Goal: Task Accomplishment & Management: Complete application form

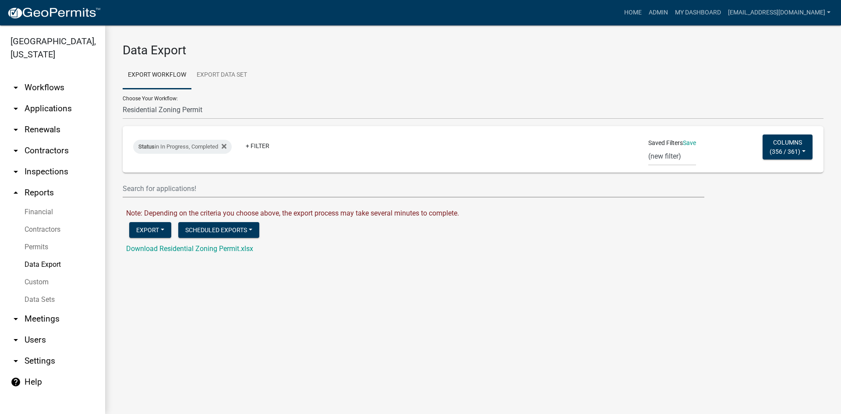
select select "9: Object"
click at [76, 7] on img at bounding box center [54, 13] width 94 height 13
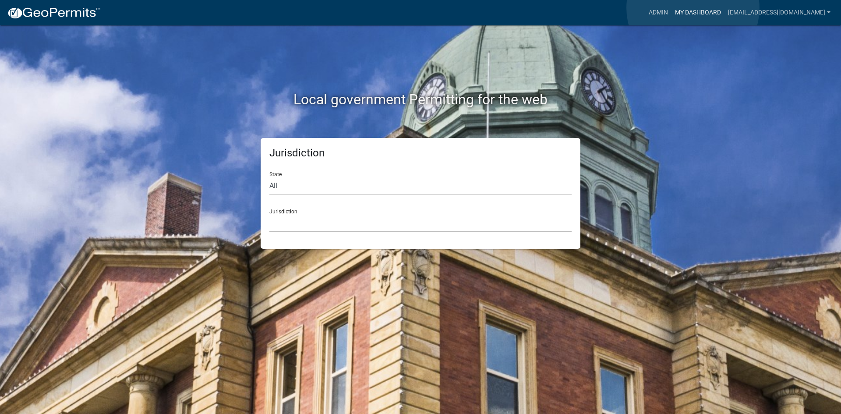
click at [693, 8] on link "My Dashboard" at bounding box center [697, 12] width 53 height 17
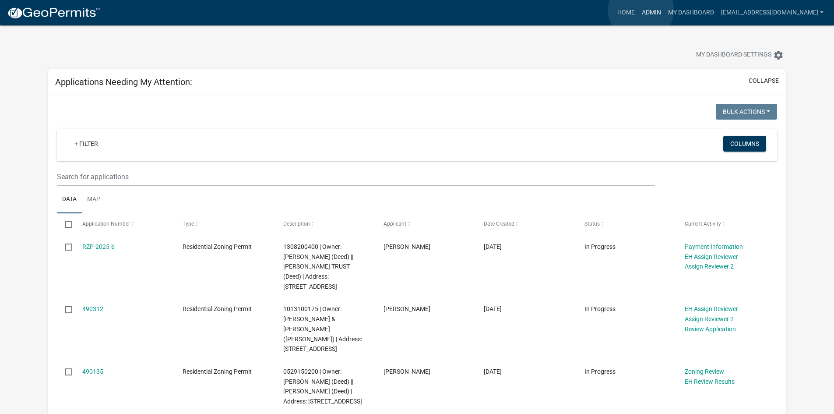
click at [641, 10] on link "Admin" at bounding box center [652, 12] width 26 height 17
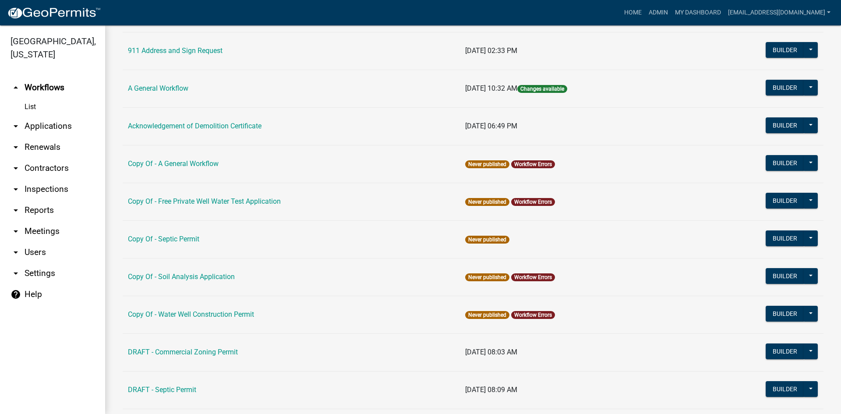
scroll to position [88, 0]
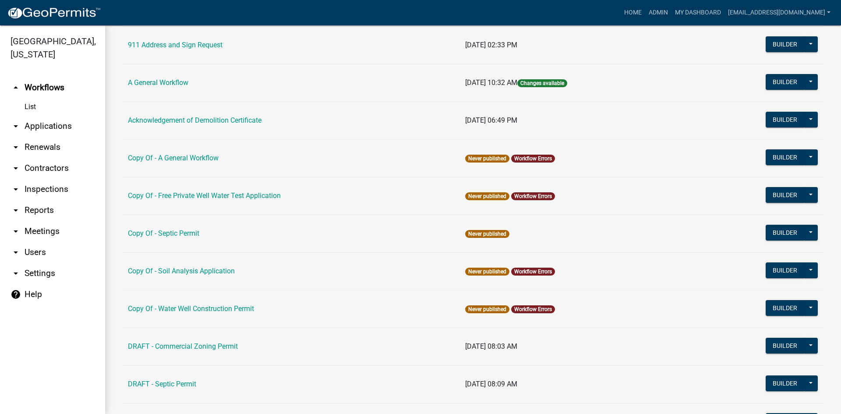
click at [30, 116] on link "arrow_drop_down Applications" at bounding box center [52, 126] width 105 height 21
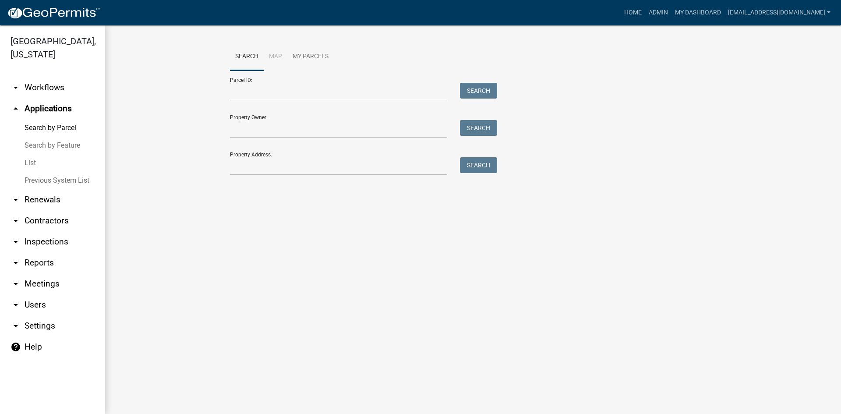
click at [28, 154] on link "List" at bounding box center [52, 163] width 105 height 18
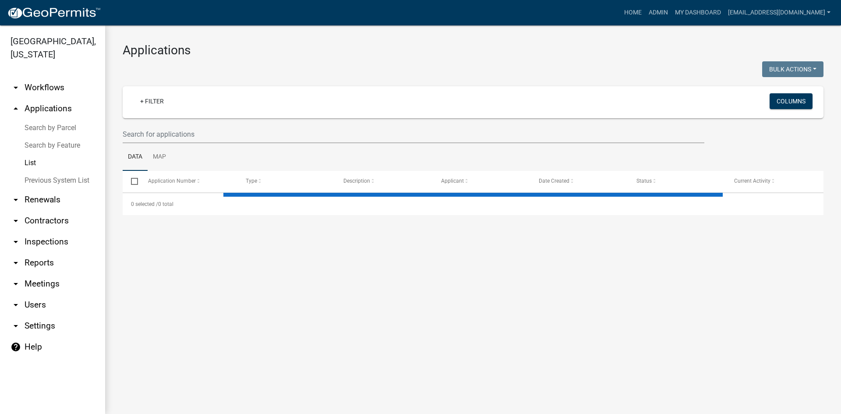
select select "3: 100"
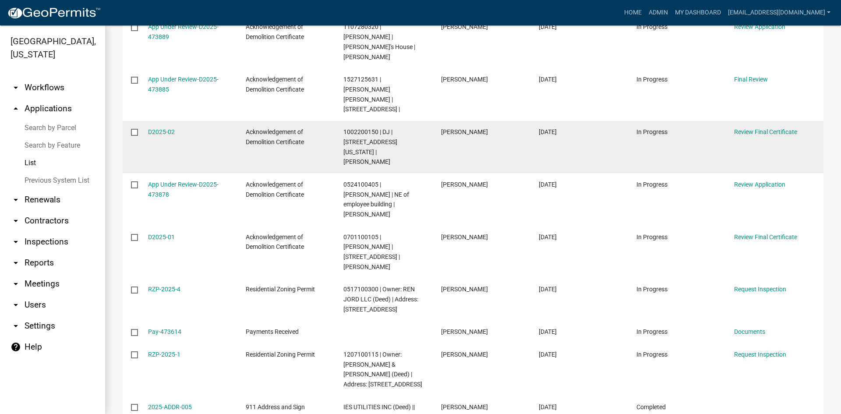
scroll to position [1489, 0]
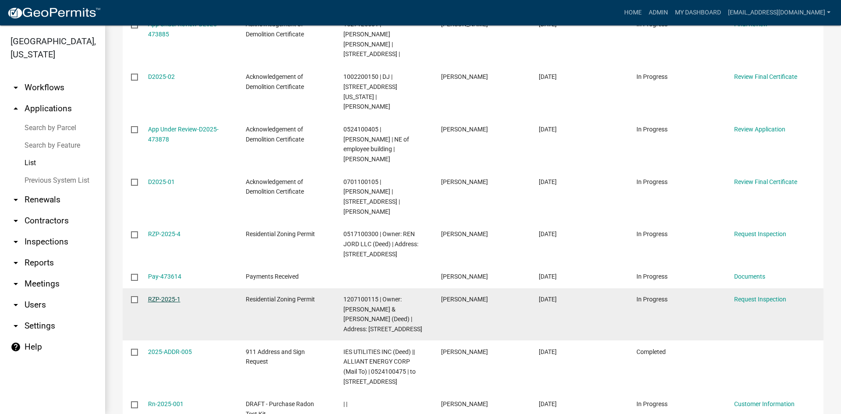
click at [170, 296] on link "RZP-2025-1" at bounding box center [164, 299] width 32 height 7
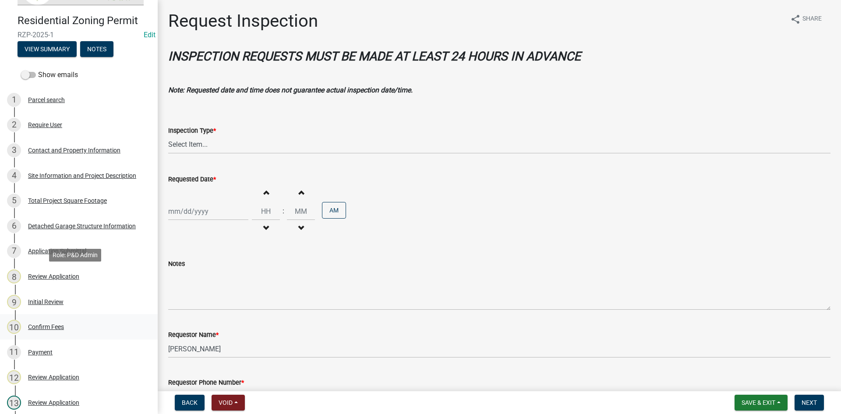
scroll to position [88, 0]
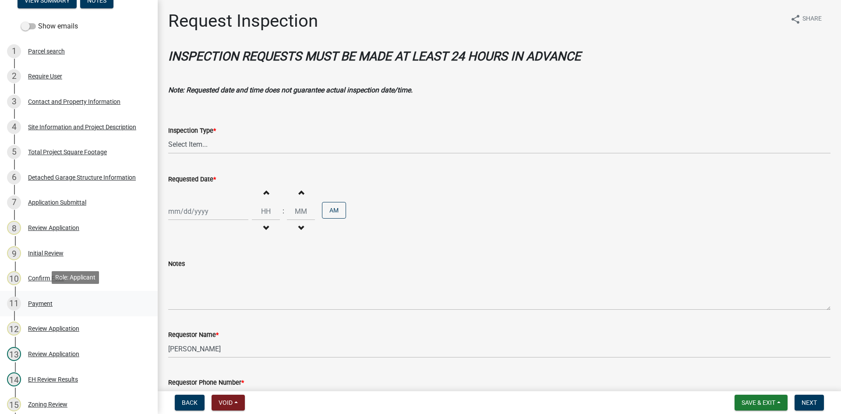
click at [38, 300] on div "Payment" at bounding box center [40, 303] width 25 height 6
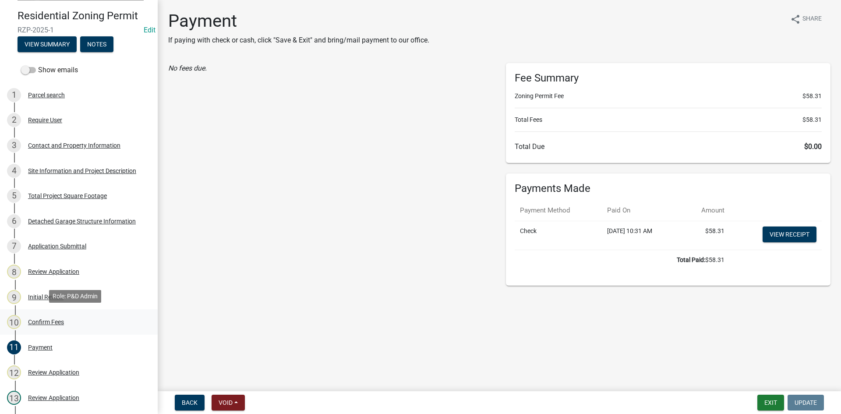
scroll to position [0, 0]
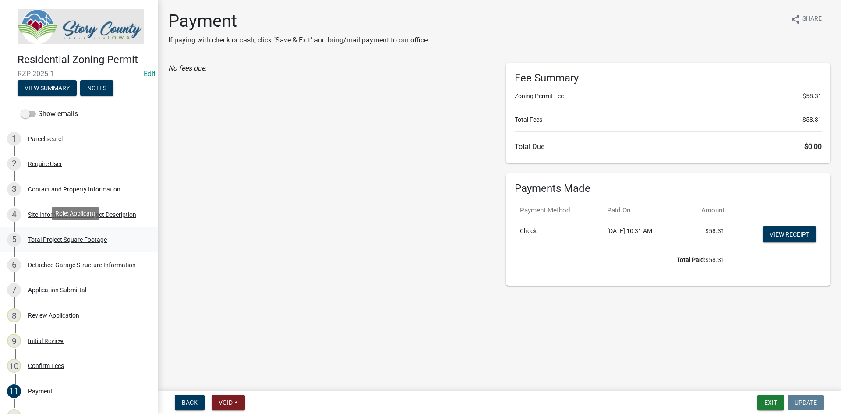
click at [53, 239] on div "Total Project Square Footage" at bounding box center [67, 240] width 79 height 6
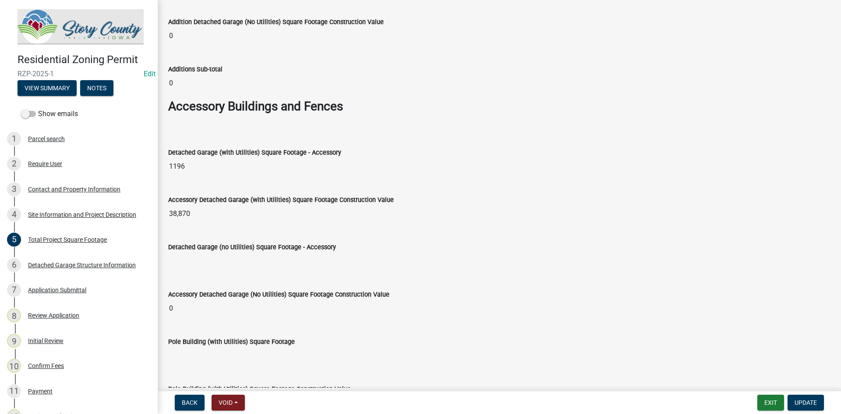
scroll to position [2497, 0]
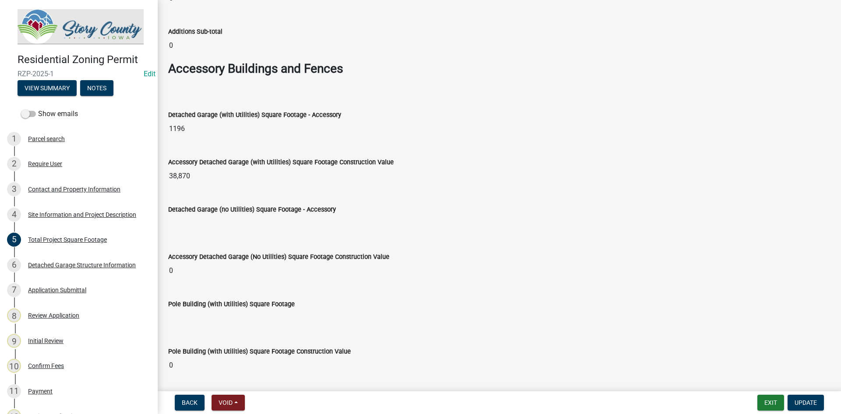
click at [194, 131] on input "1196" at bounding box center [499, 129] width 662 height 18
click at [193, 129] on input "1196" at bounding box center [499, 129] width 662 height 18
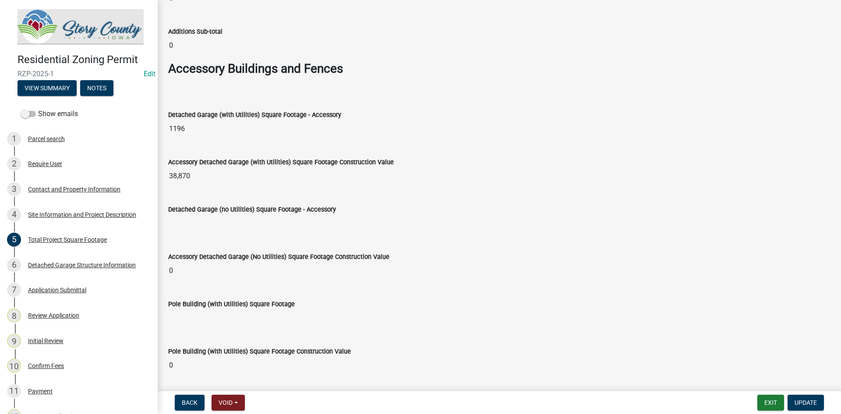
click at [186, 127] on input "1196" at bounding box center [499, 129] width 662 height 18
click at [177, 127] on input "1196" at bounding box center [499, 129] width 662 height 18
click at [176, 127] on input "1196" at bounding box center [499, 129] width 662 height 18
click at [305, 169] on input "38,870" at bounding box center [499, 176] width 662 height 18
click at [243, 132] on input "1196" at bounding box center [499, 129] width 662 height 18
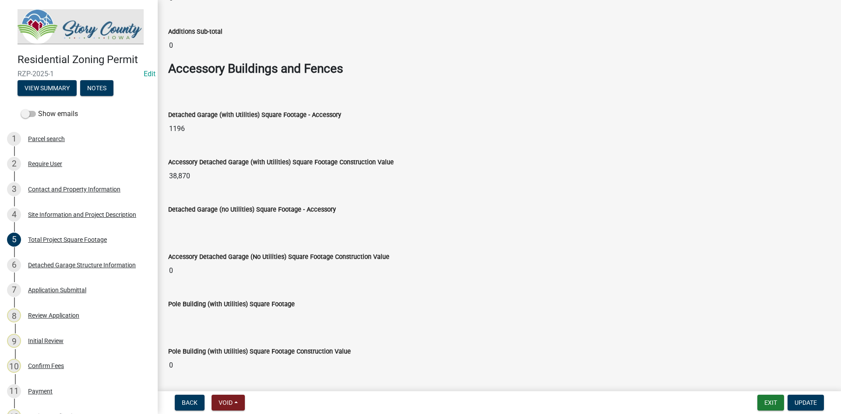
click at [243, 132] on input "1196" at bounding box center [499, 129] width 662 height 18
click at [232, 130] on input "1196" at bounding box center [499, 129] width 662 height 18
click at [184, 121] on input "1196" at bounding box center [499, 129] width 662 height 18
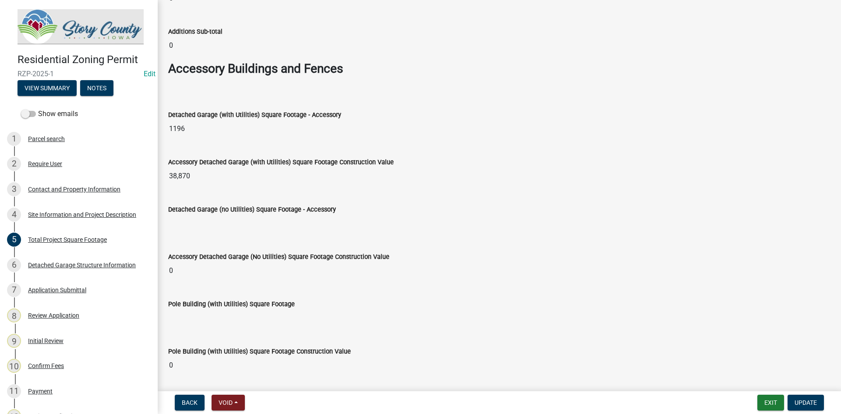
click at [207, 230] on input "Detached Garage (no Utilities) Square Footage - Accessory" at bounding box center [499, 224] width 662 height 18
click at [228, 219] on input "Detached Garage (no Utilities) Square Footage - Accessory" at bounding box center [499, 224] width 662 height 18
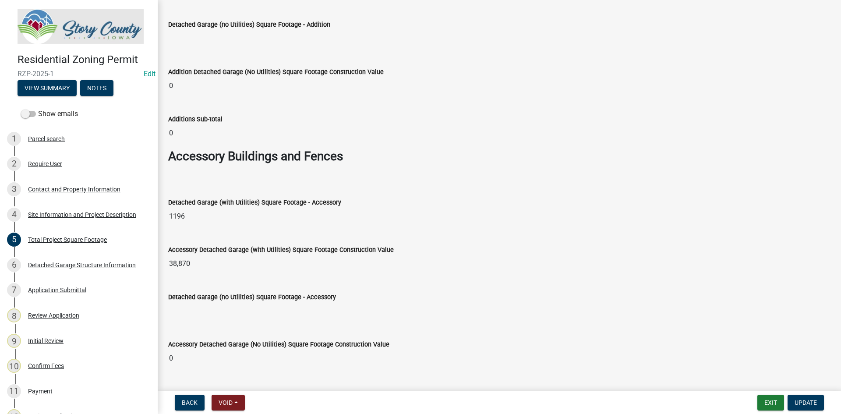
scroll to position [2540, 0]
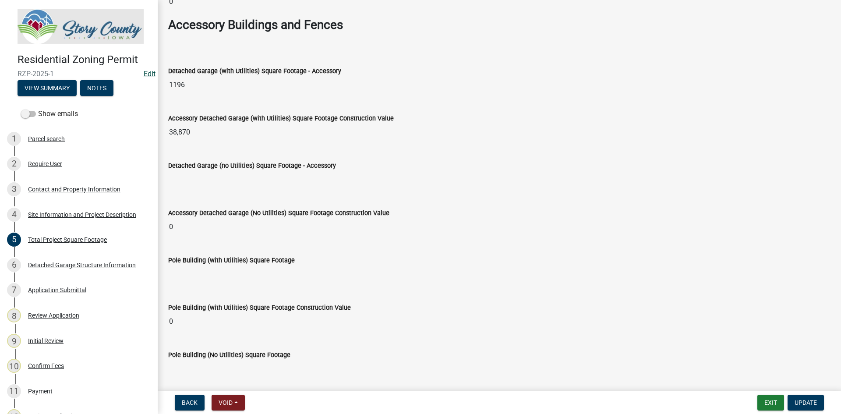
click at [144, 73] on link "Edit" at bounding box center [150, 74] width 12 height 8
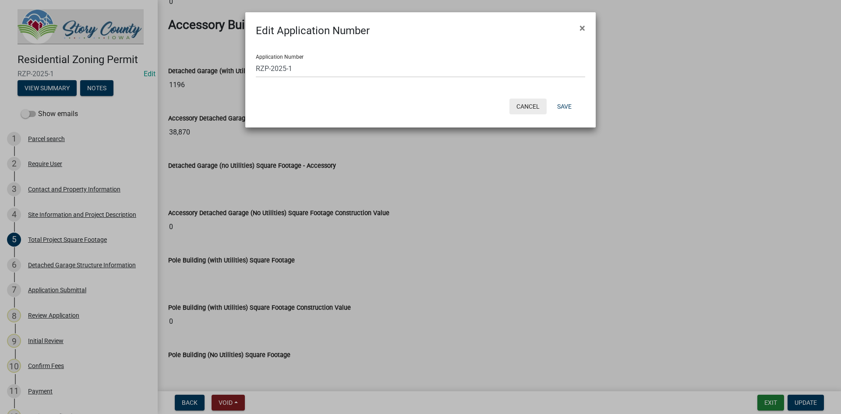
click at [519, 105] on button "Cancel" at bounding box center [527, 107] width 37 height 16
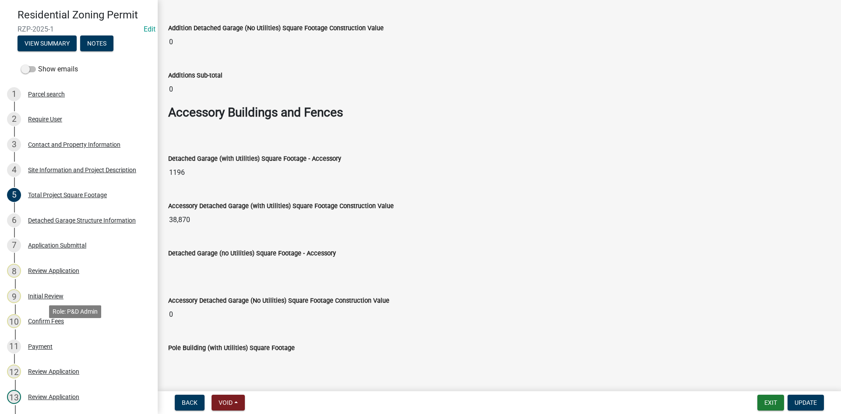
scroll to position [0, 0]
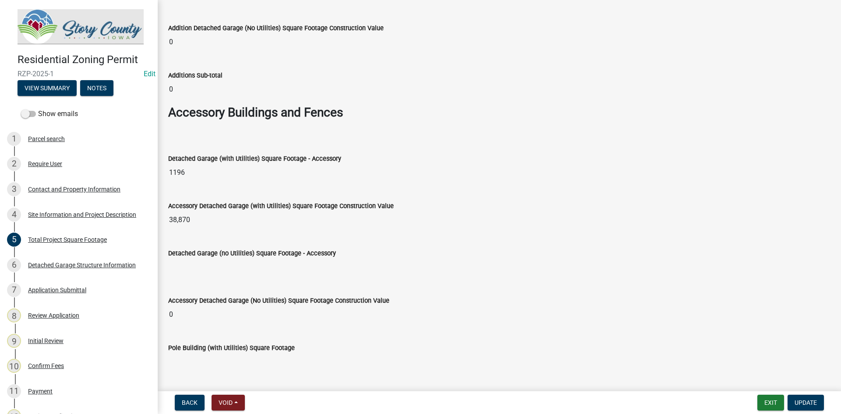
click at [182, 170] on input "1196" at bounding box center [499, 173] width 662 height 18
click at [182, 171] on input "1196" at bounding box center [499, 173] width 662 height 18
click at [190, 170] on input "1196" at bounding box center [499, 173] width 662 height 18
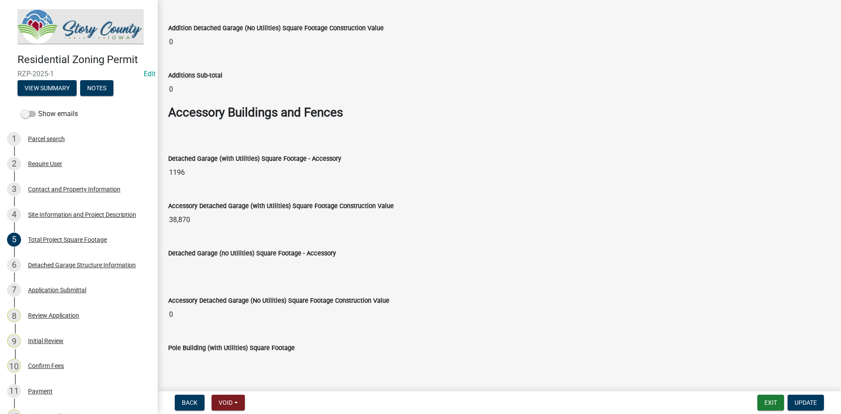
click at [217, 206] on label "Accessory Detached Garage (with Utilities) Square Footage Construction Value" at bounding box center [281, 206] width 226 height 6
click at [217, 211] on input "38,870" at bounding box center [499, 220] width 662 height 18
click at [233, 190] on div "Accessory Detached Garage (with Utilities) Square Footage Construction Value 38…" at bounding box center [499, 208] width 662 height 40
click at [190, 178] on input "1196" at bounding box center [499, 173] width 662 height 18
click at [182, 173] on input "1196" at bounding box center [499, 173] width 662 height 18
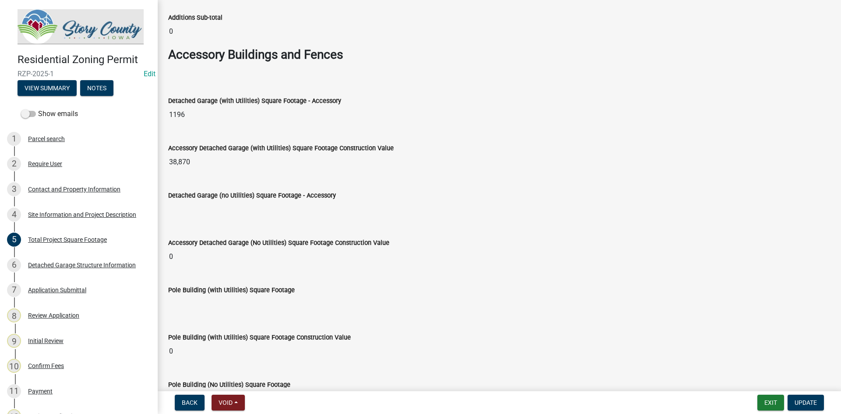
scroll to position [2501, 0]
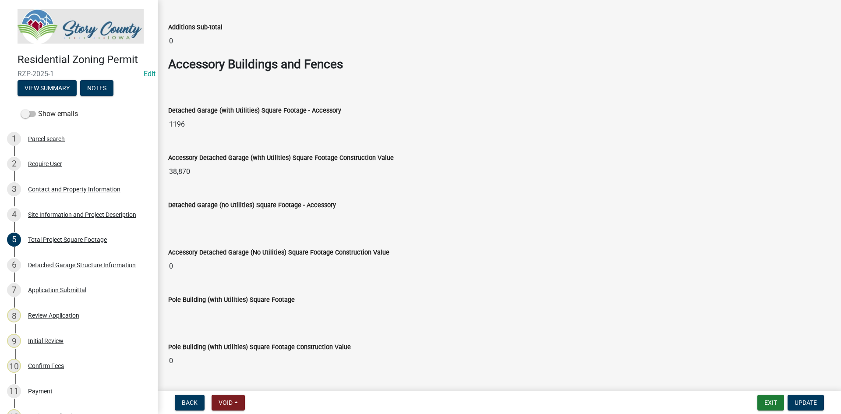
click at [187, 128] on input "1196" at bounding box center [499, 125] width 662 height 18
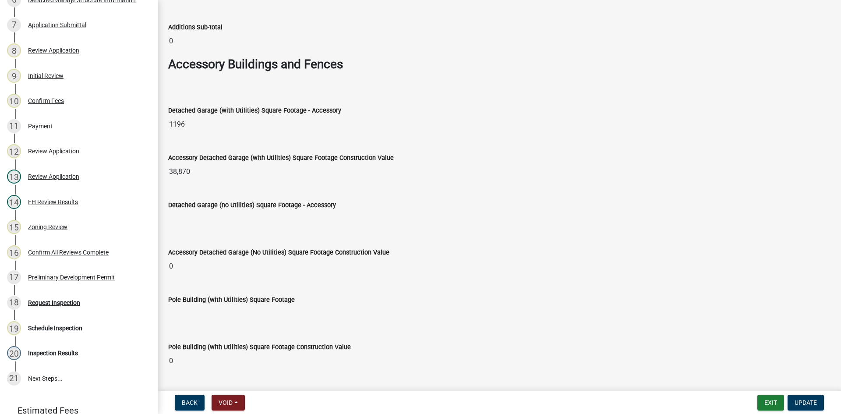
scroll to position [219, 0]
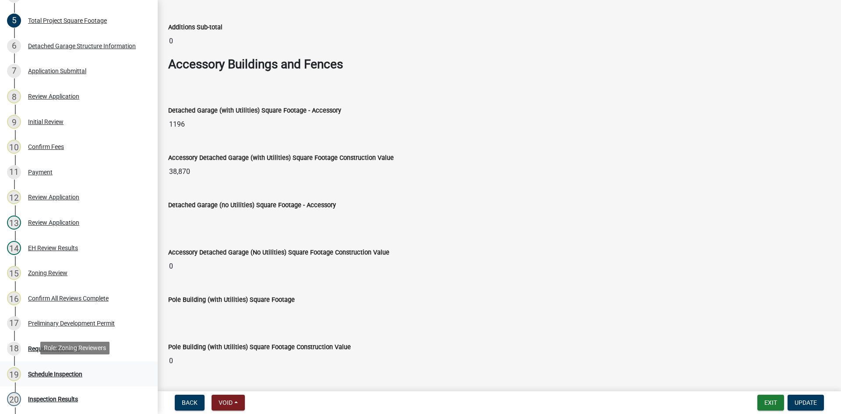
click at [52, 371] on div "Schedule Inspection" at bounding box center [55, 374] width 54 height 6
click at [42, 399] on div "Inspection Results" at bounding box center [53, 399] width 50 height 6
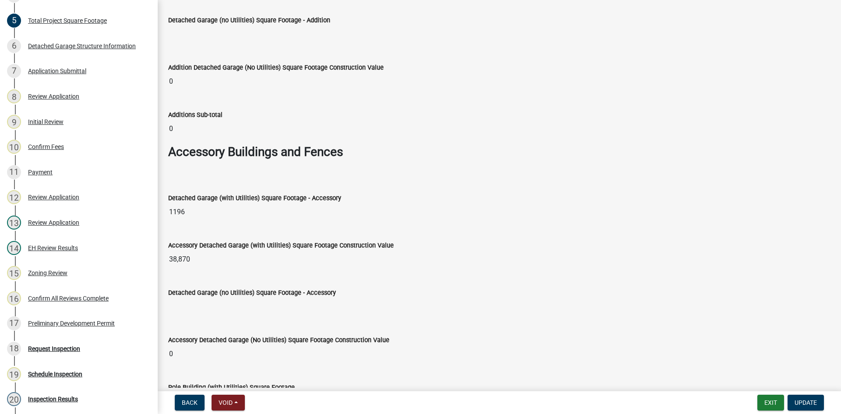
scroll to position [2545, 0]
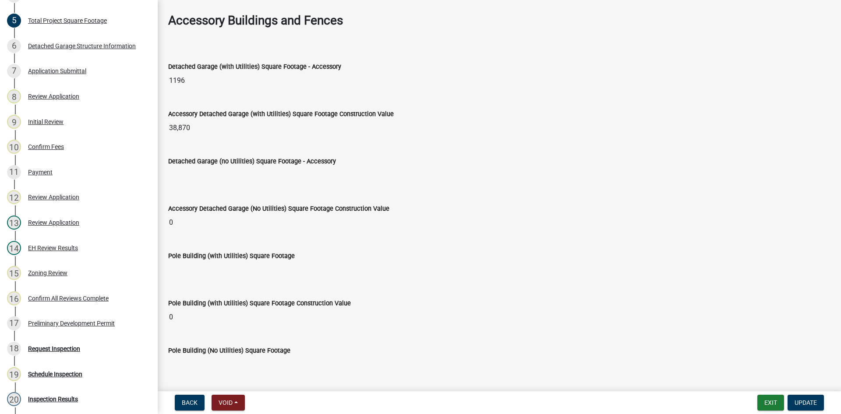
click at [184, 83] on input "1196" at bounding box center [499, 81] width 662 height 18
drag, startPoint x: 184, startPoint y: 83, endPoint x: 187, endPoint y: 79, distance: 5.0
click at [184, 82] on input "1196" at bounding box center [499, 81] width 662 height 18
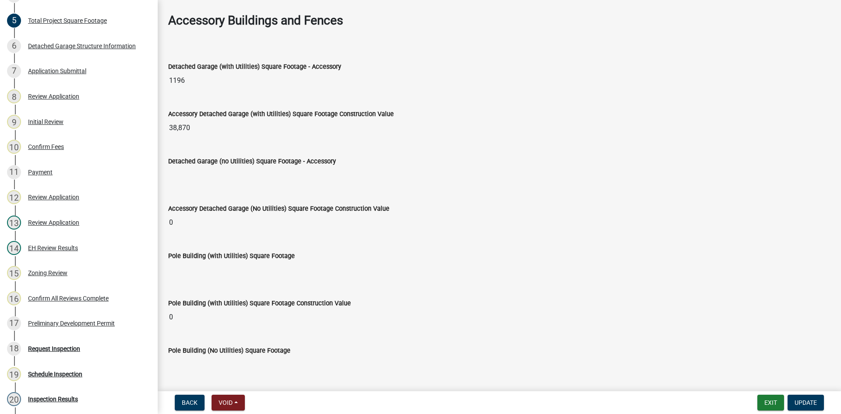
click at [178, 77] on input "1196" at bounding box center [499, 81] width 662 height 18
click at [181, 50] on div "Detached Garage (with Utilities) Square Footage - Accessory 1196" at bounding box center [499, 69] width 662 height 40
click at [175, 81] on input "1196" at bounding box center [499, 81] width 662 height 18
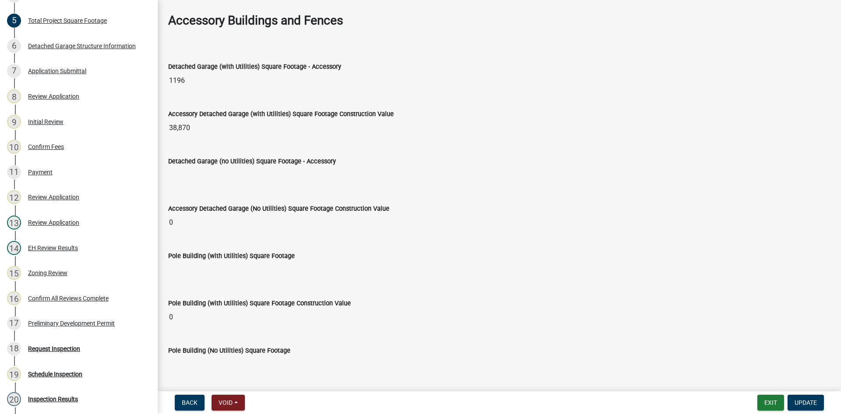
click at [175, 81] on input "1196" at bounding box center [499, 81] width 662 height 18
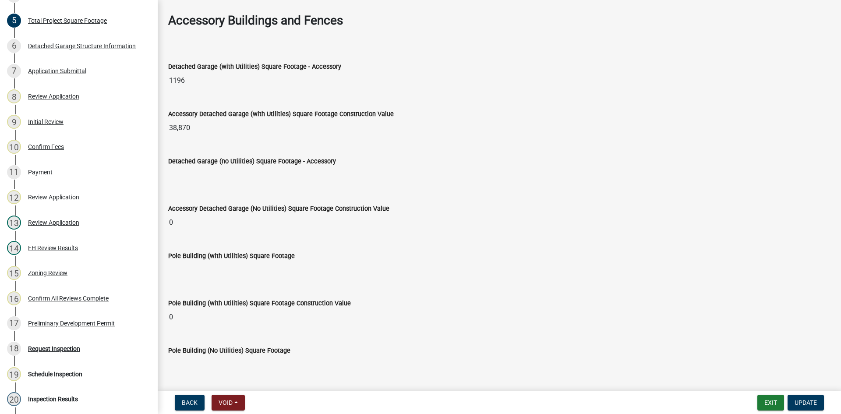
click at [175, 81] on input "1196" at bounding box center [499, 81] width 662 height 18
click at [178, 82] on input "1196" at bounding box center [499, 81] width 662 height 18
click at [178, 83] on input "1196" at bounding box center [499, 81] width 662 height 18
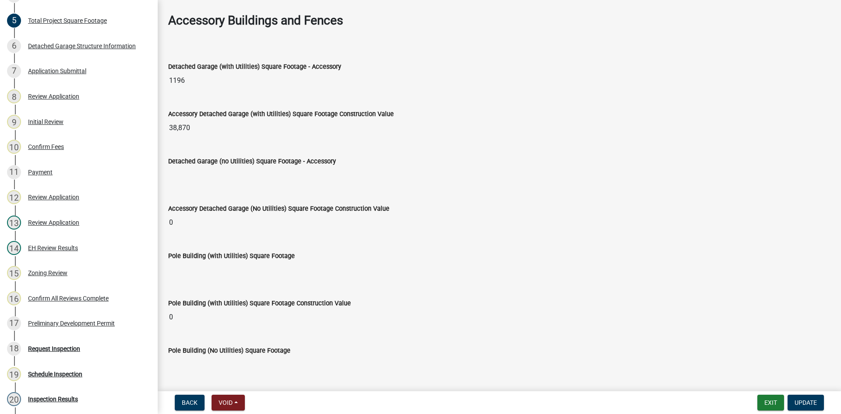
drag, startPoint x: 239, startPoint y: 29, endPoint x: 237, endPoint y: 40, distance: 11.1
click at [239, 32] on div "Accessory Buildings and Fences" at bounding box center [499, 27] width 662 height 29
click at [182, 82] on input "1196" at bounding box center [499, 81] width 662 height 18
click at [120, 47] on div "Detached Garage Structure Information" at bounding box center [82, 46] width 108 height 6
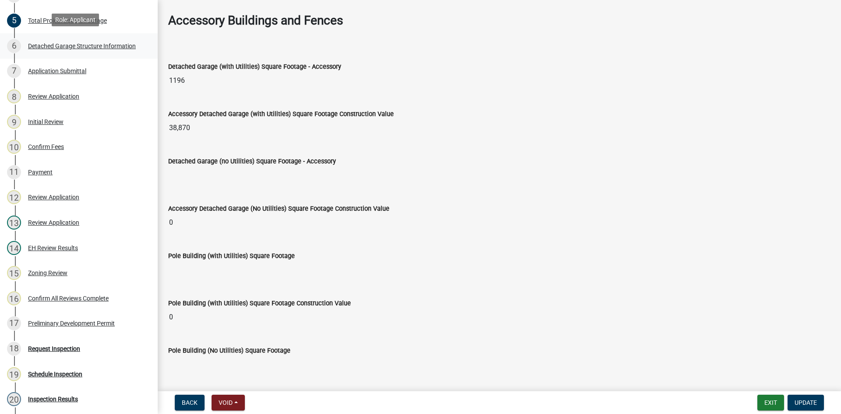
scroll to position [0, 0]
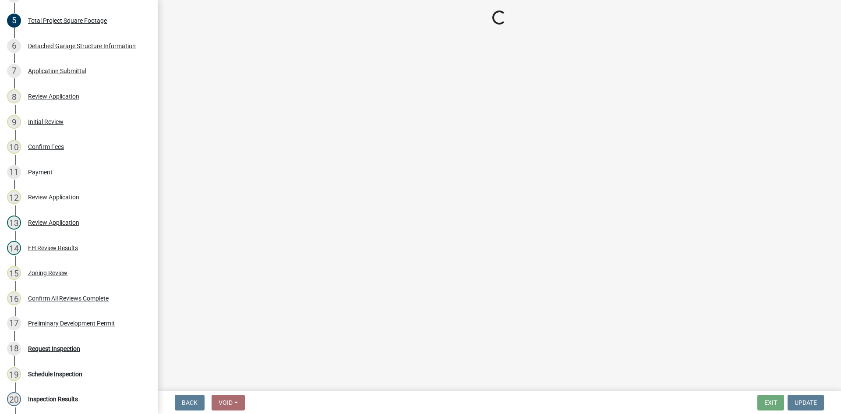
select select "4856bd93-9ddf-4661-99e4-973d6d44f35d"
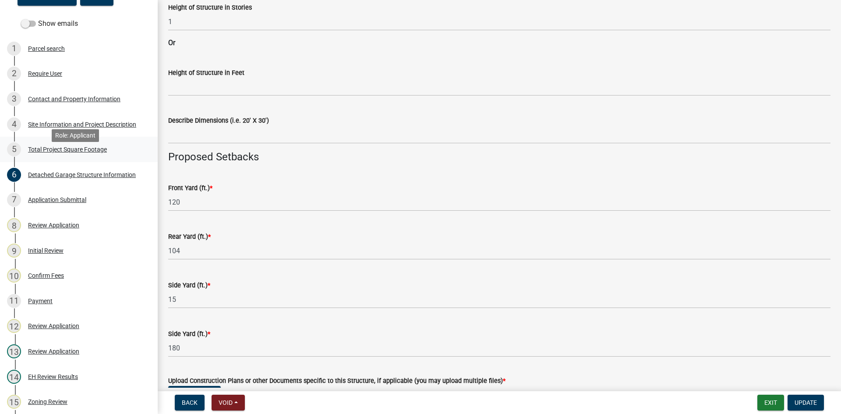
scroll to position [44, 0]
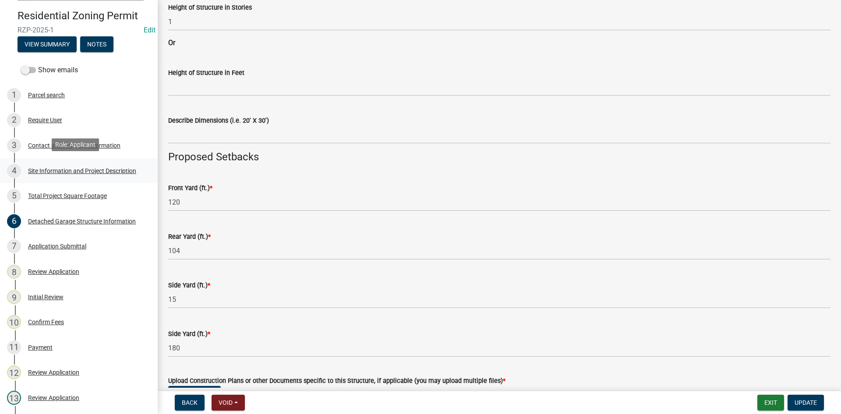
click at [79, 168] on div "Site Information and Project Description" at bounding box center [82, 171] width 108 height 6
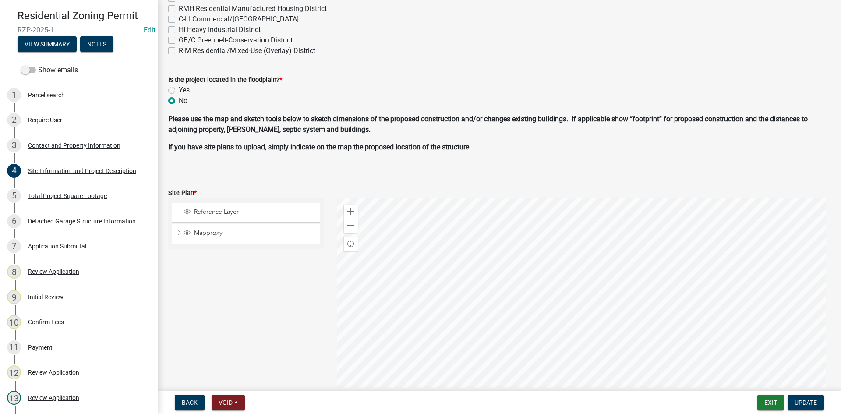
scroll to position [574, 0]
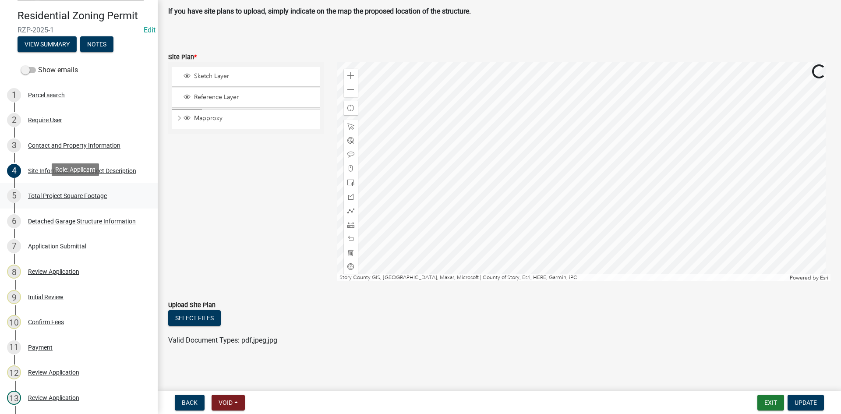
click at [69, 193] on div "Total Project Square Footage" at bounding box center [67, 196] width 79 height 6
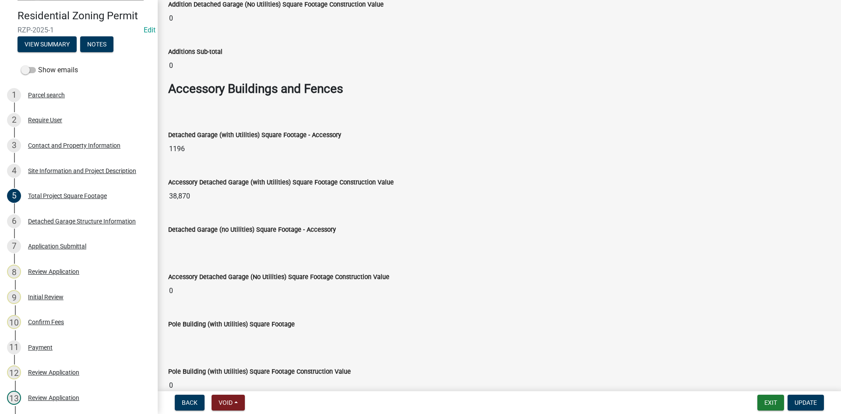
scroll to position [2497, 0]
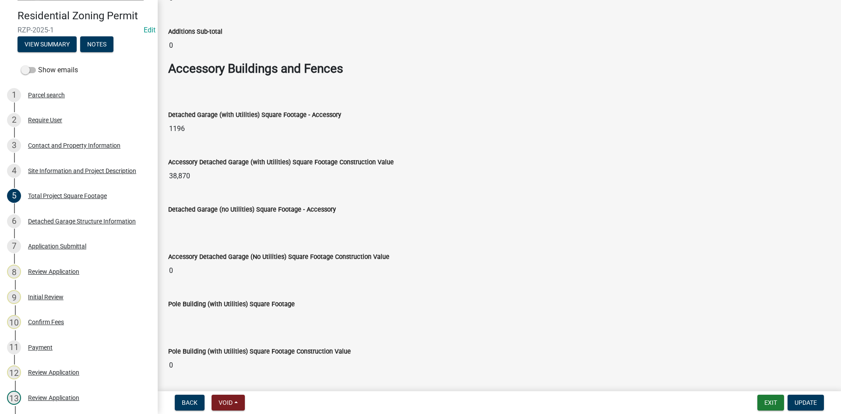
click at [180, 129] on input "1196" at bounding box center [499, 129] width 662 height 18
click at [195, 126] on input "1196" at bounding box center [499, 129] width 662 height 18
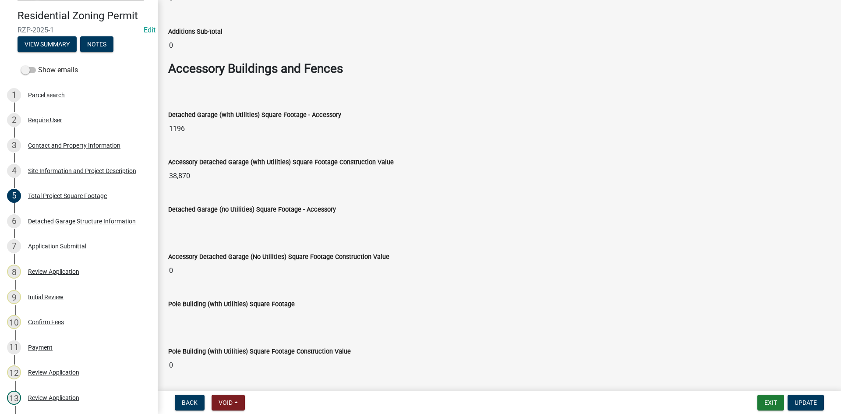
click at [195, 126] on input "1196" at bounding box center [499, 129] width 662 height 18
click at [208, 127] on input "1196" at bounding box center [499, 129] width 662 height 18
click at [203, 124] on input "1196" at bounding box center [499, 129] width 662 height 18
click at [203, 127] on input "1196" at bounding box center [499, 129] width 662 height 18
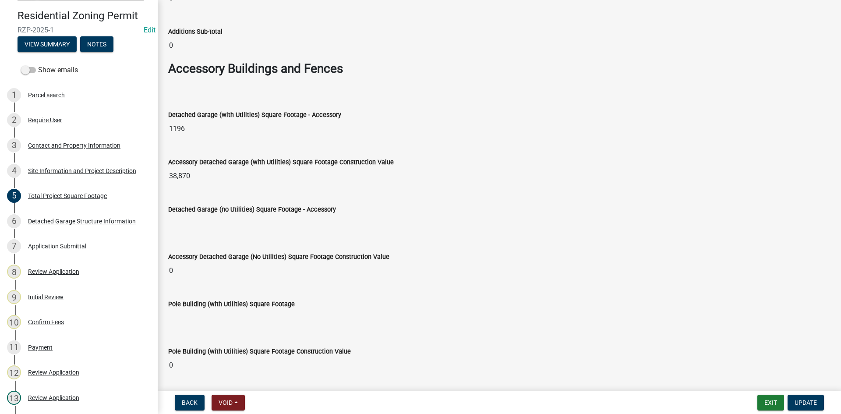
click at [203, 127] on input "1196" at bounding box center [499, 129] width 662 height 18
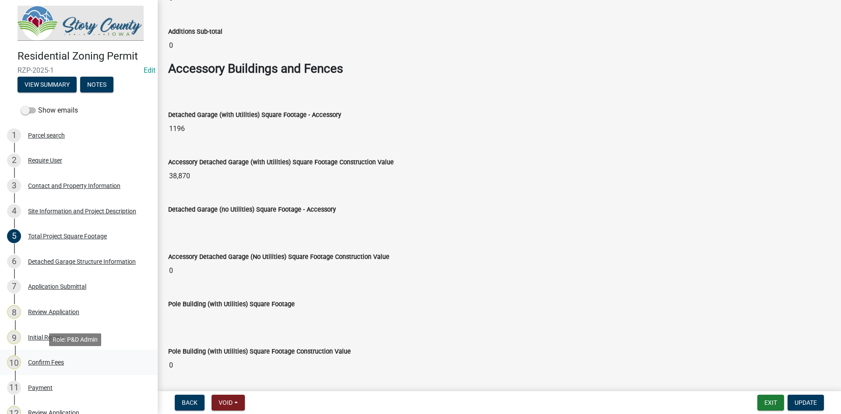
scroll to position [0, 0]
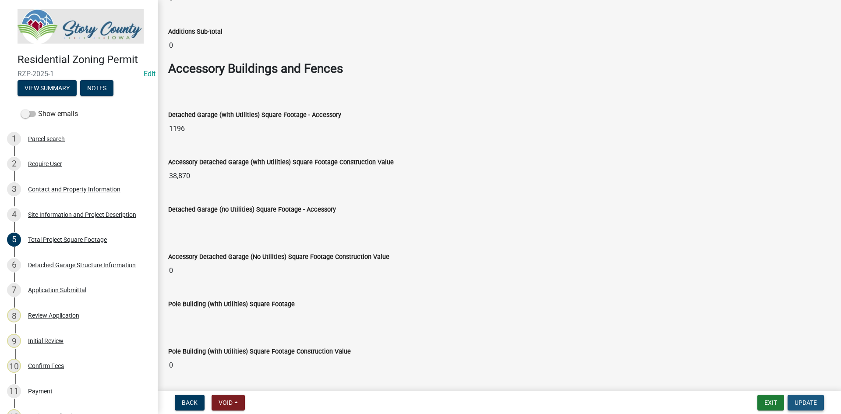
click at [812, 402] on span "Update" at bounding box center [806, 402] width 22 height 7
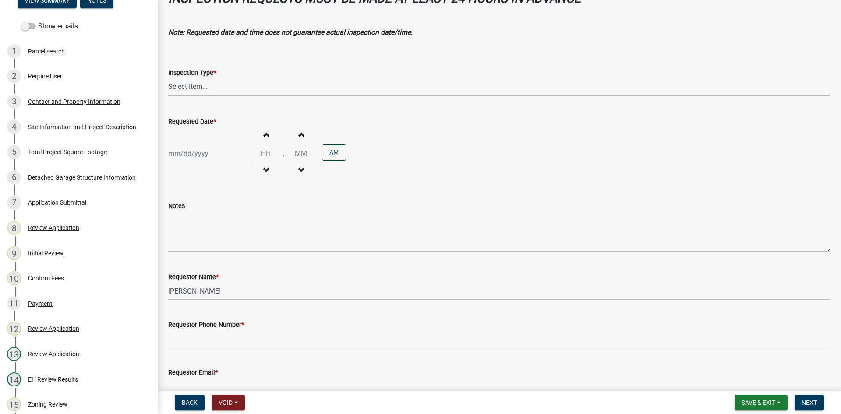
scroll to position [107, 0]
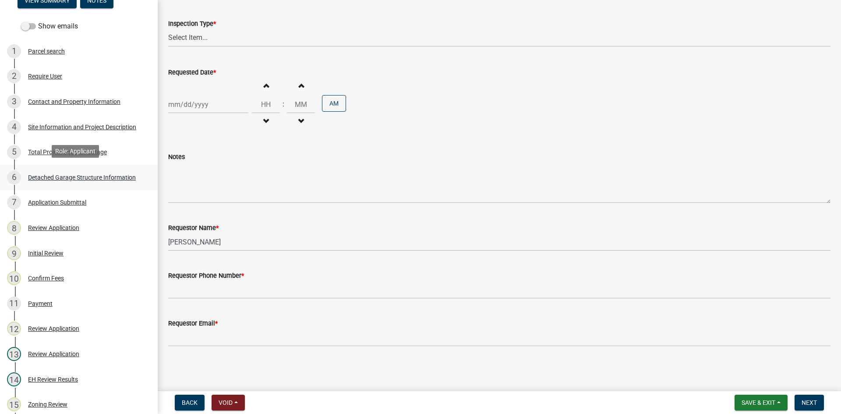
click at [50, 174] on div "Detached Garage Structure Information" at bounding box center [82, 177] width 108 height 6
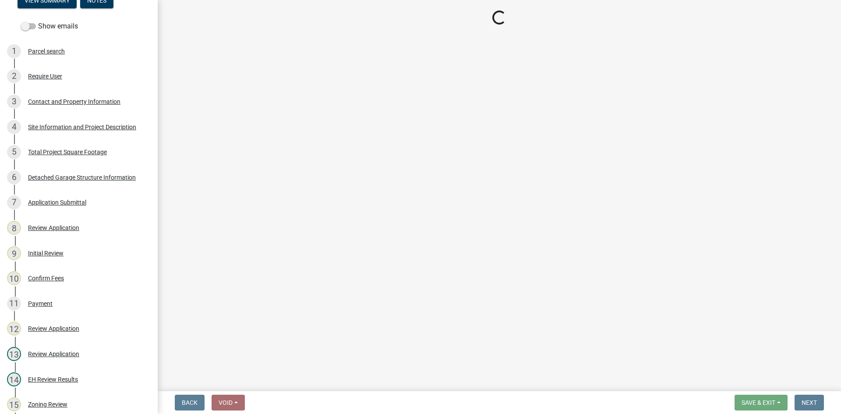
select select "4856bd93-9ddf-4661-99e4-973d6d44f35d"
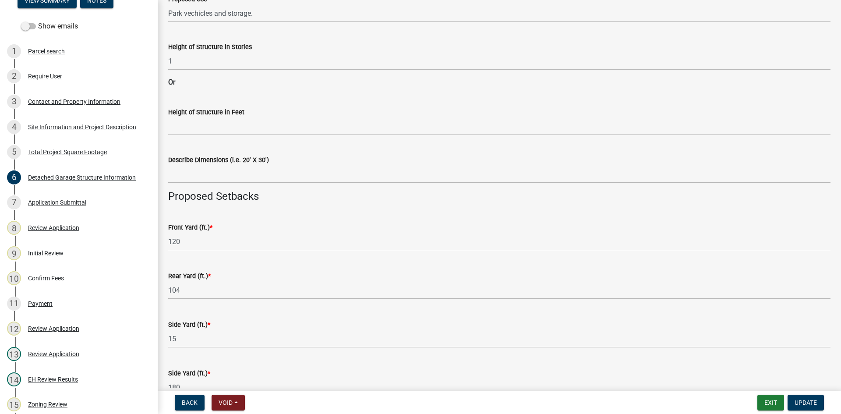
scroll to position [350, 0]
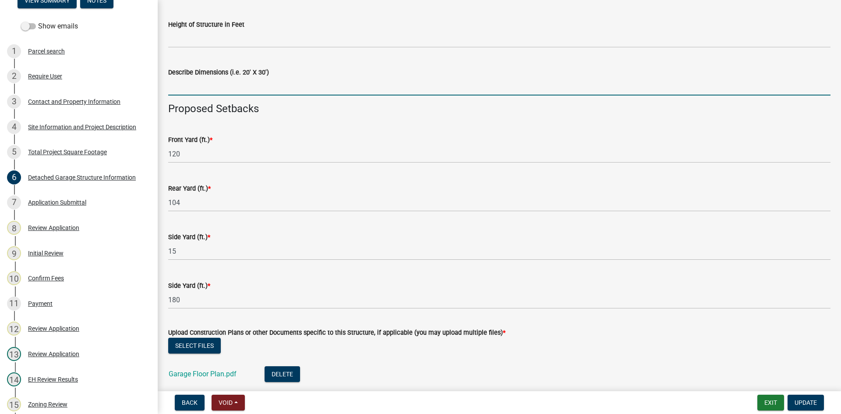
click at [208, 90] on input "Describe Dimensions (i.e. 20' X 30')" at bounding box center [499, 87] width 662 height 18
type input "24X40"
click at [365, 107] on h4 "Proposed Setbacks" at bounding box center [499, 108] width 662 height 13
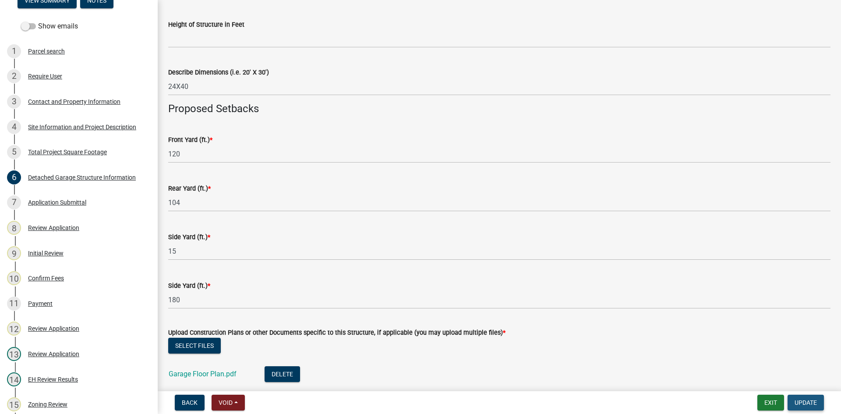
click at [808, 396] on button "Update" at bounding box center [806, 403] width 36 height 16
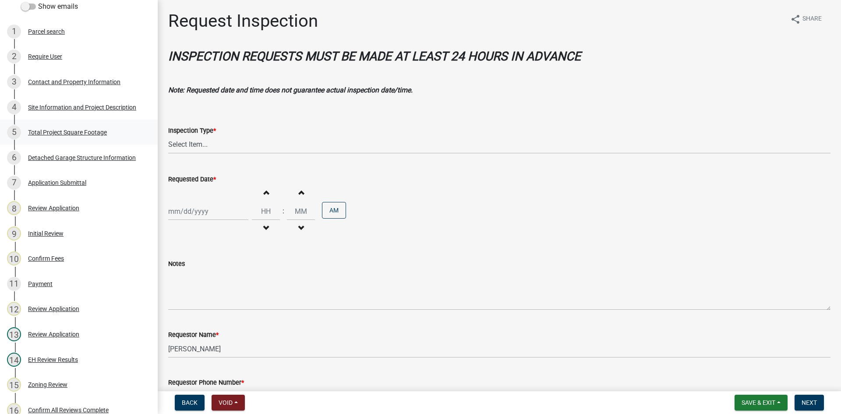
scroll to position [102, 0]
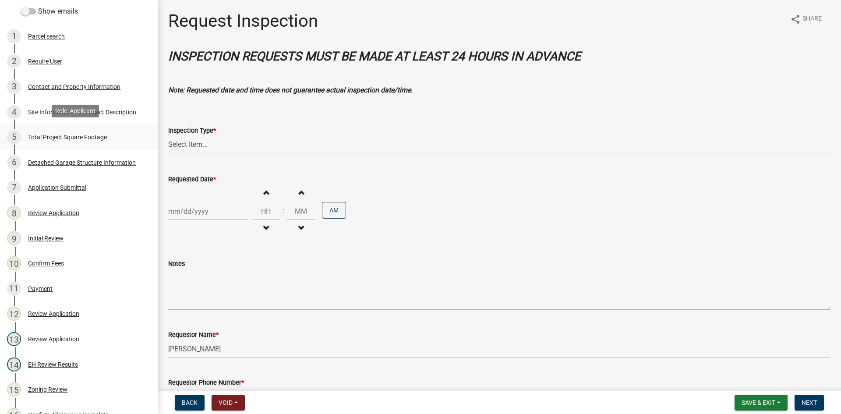
click at [72, 136] on div "Total Project Square Footage" at bounding box center [67, 137] width 79 height 6
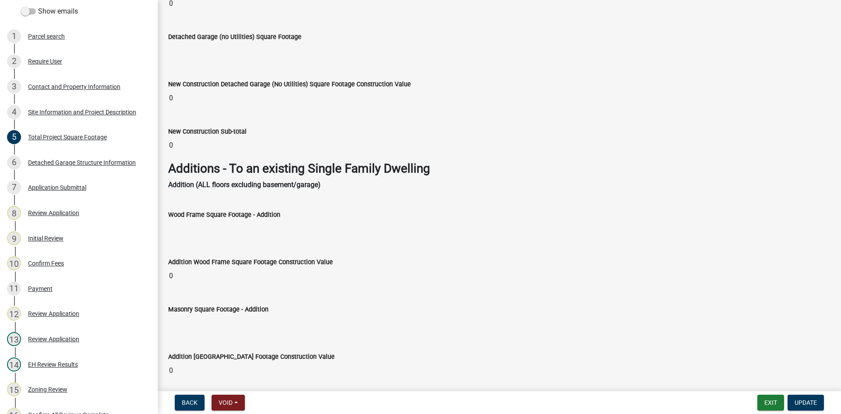
scroll to position [1270, 0]
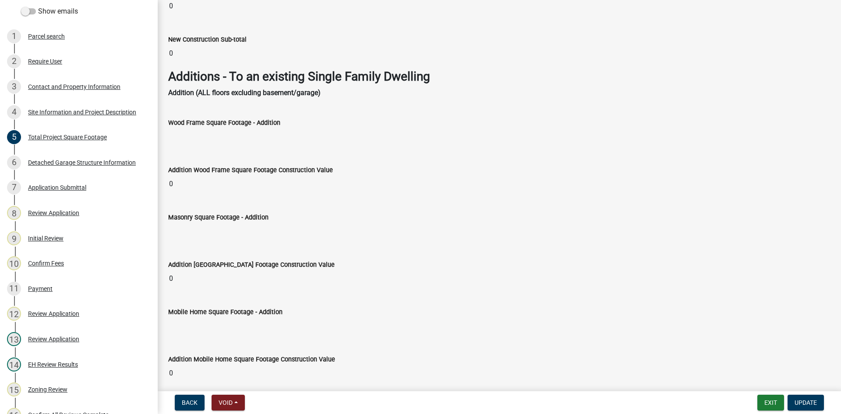
click at [258, 215] on label "Masonry Square Footage - Addition" at bounding box center [218, 218] width 100 height 6
click at [258, 223] on input "Masonry Square Footage - Addition" at bounding box center [499, 232] width 662 height 18
click at [219, 244] on wm-data-entity-input "Masonry Square Footage - Addition" at bounding box center [499, 223] width 662 height 47
click at [218, 226] on input "Masonry Square Footage - Addition" at bounding box center [499, 232] width 662 height 18
click at [219, 226] on input "Masonry Square Footage - Addition" at bounding box center [499, 232] width 662 height 18
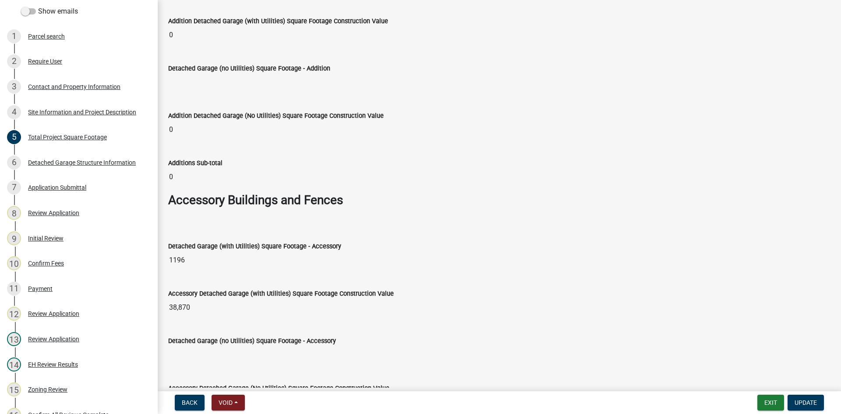
scroll to position [2497, 0]
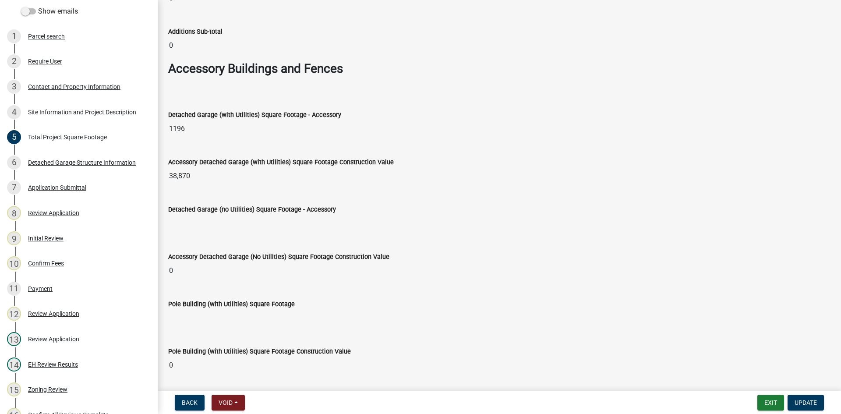
click at [189, 125] on input "1196" at bounding box center [499, 129] width 662 height 18
click at [189, 126] on input "1196" at bounding box center [499, 129] width 662 height 18
click at [201, 128] on input "1196" at bounding box center [499, 129] width 662 height 18
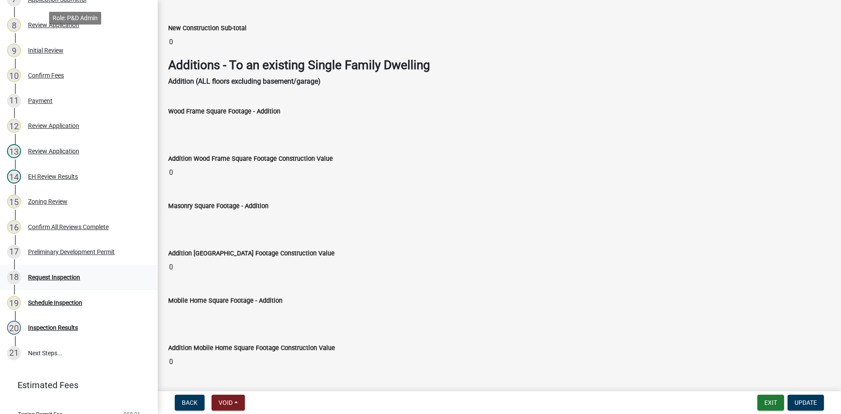
scroll to position [321, 0]
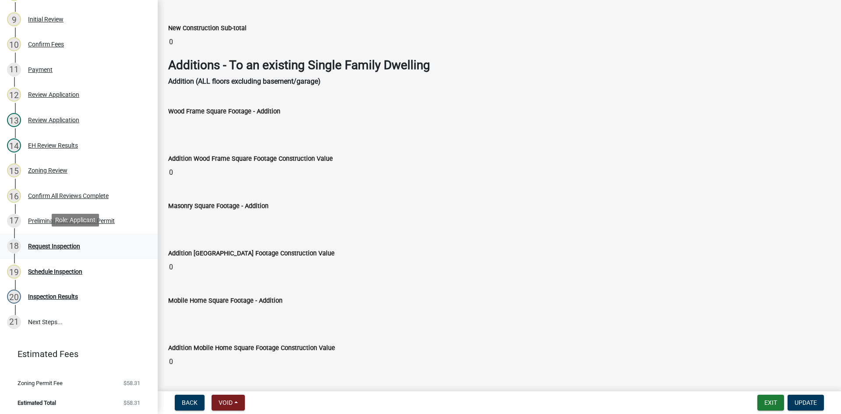
click at [44, 239] on div "18 Request Inspection" at bounding box center [75, 246] width 137 height 14
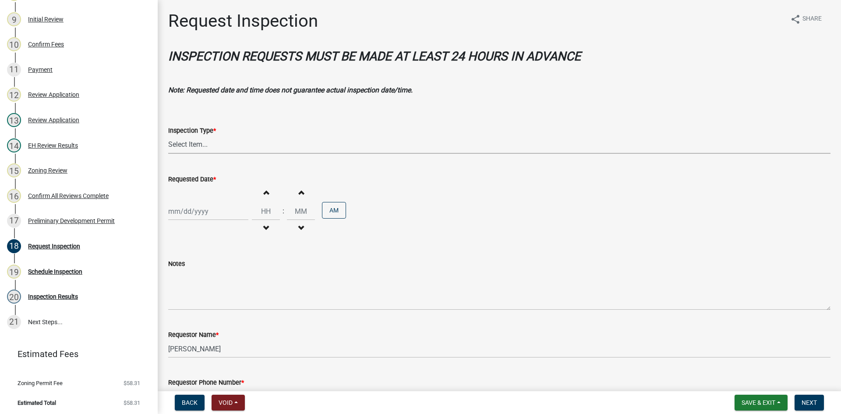
click at [227, 143] on select "Select Item... Foundation Final" at bounding box center [499, 145] width 662 height 18
click at [168, 136] on select "Select Item... Foundation Final" at bounding box center [499, 145] width 662 height 18
select select "529d6cd4-3982-4f87-bde5-4a5cdf349b4b"
click at [195, 207] on div at bounding box center [208, 211] width 80 height 18
select select "10"
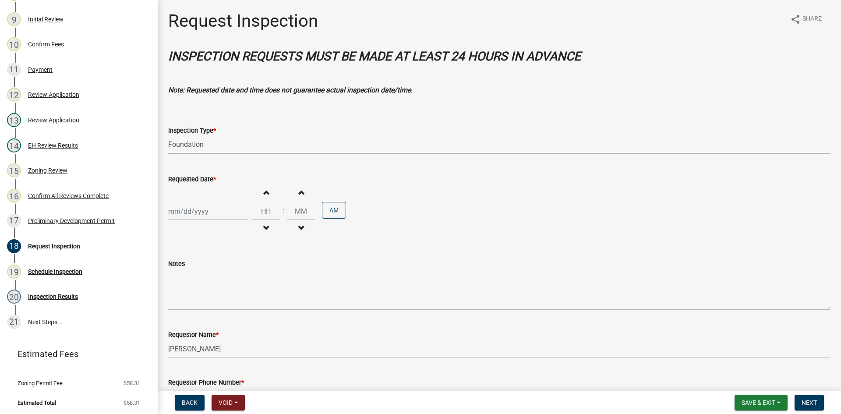
select select "2025"
click at [233, 300] on div "24" at bounding box center [233, 300] width 14 height 14
type input "[DATE]"
click at [262, 213] on input "Hours" at bounding box center [266, 211] width 28 height 18
type input "09"
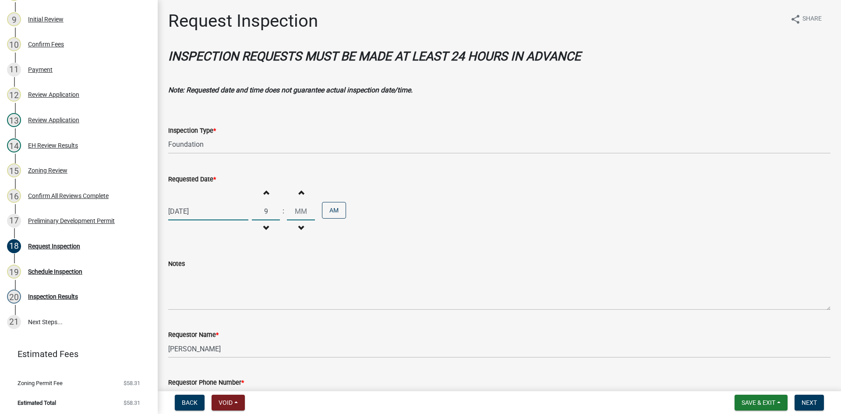
type input "00"
click at [302, 210] on input "00" at bounding box center [301, 211] width 28 height 18
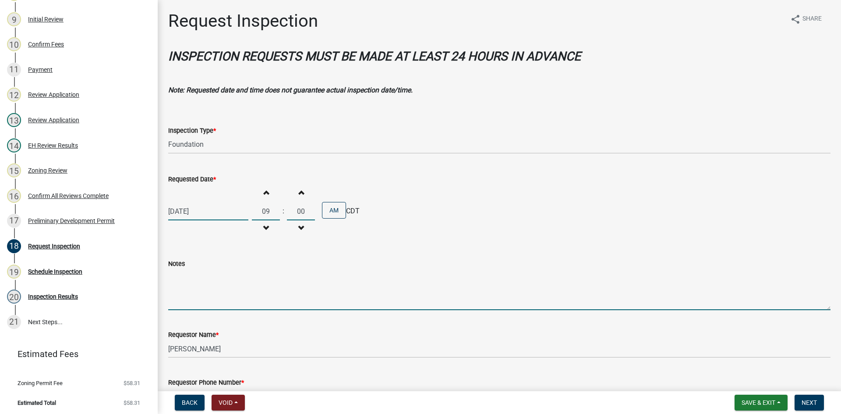
click at [190, 305] on textarea "Notes" at bounding box center [499, 289] width 662 height 41
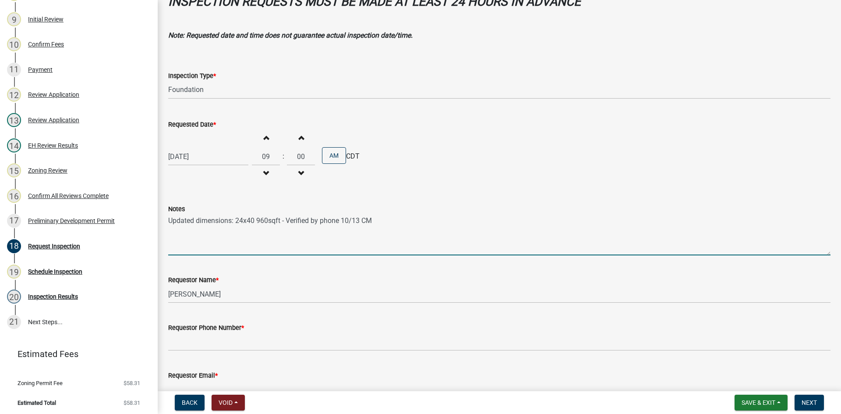
scroll to position [107, 0]
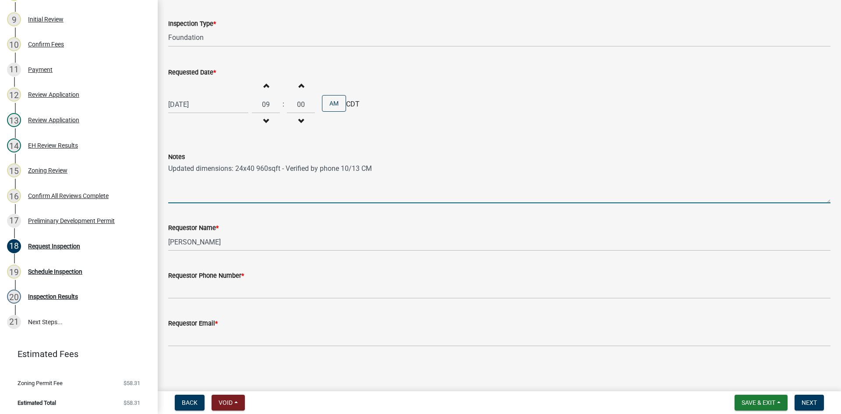
type textarea "Updated dimensions: 24x40 960sqft - Verified by phone 10/13 CM"
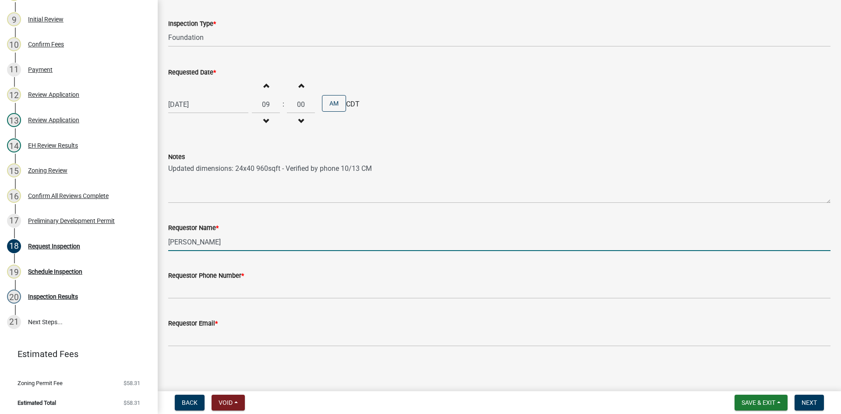
click at [219, 239] on input "[PERSON_NAME]" at bounding box center [499, 242] width 662 height 18
click at [214, 243] on input "[PERSON_NAME]" at bounding box center [499, 242] width 662 height 18
type input "C"
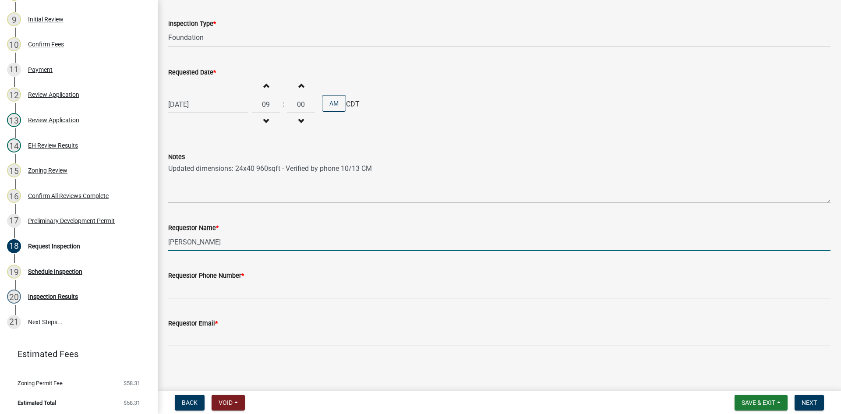
type input "[PERSON_NAME]"
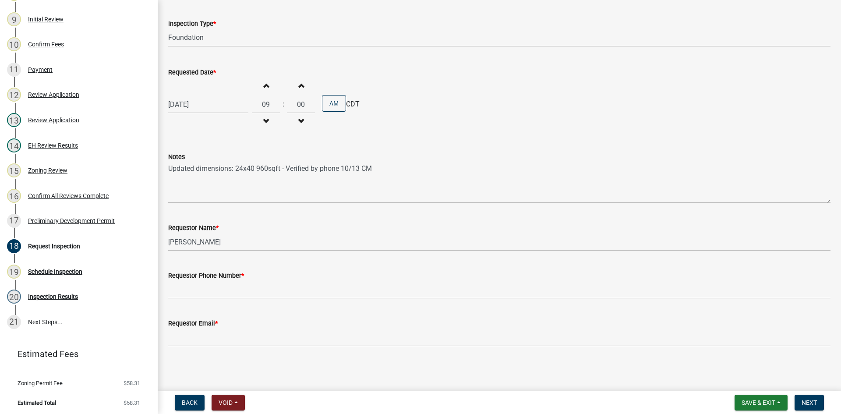
click at [293, 208] on wm-data-entity-input "Notes Updated dimensions: 24x40 960sqft - Verified by phone 10/13 CM" at bounding box center [499, 174] width 662 height 71
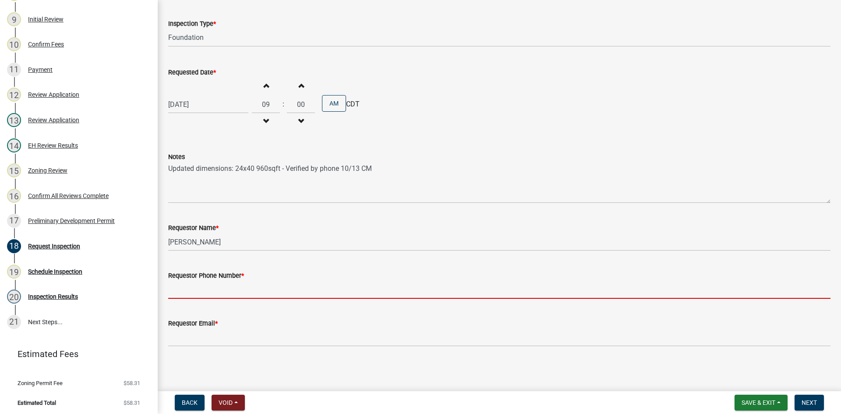
click at [214, 289] on input "Requestor Phone Number *" at bounding box center [499, 290] width 662 height 18
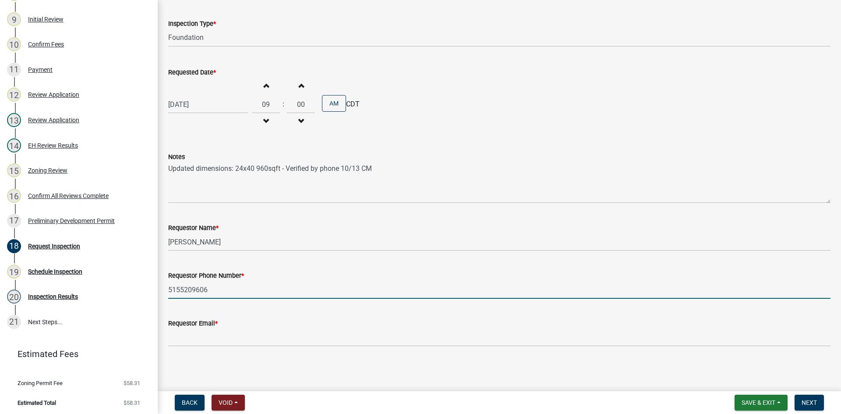
type input "5155209606"
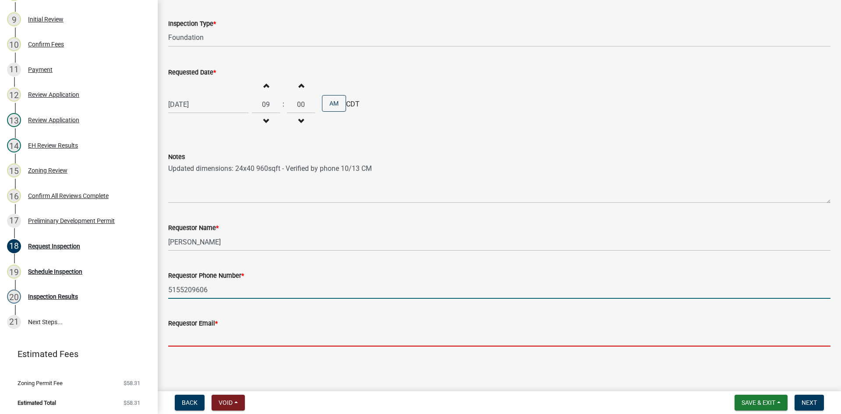
click at [201, 339] on input "Requestor Email *" at bounding box center [499, 338] width 662 height 18
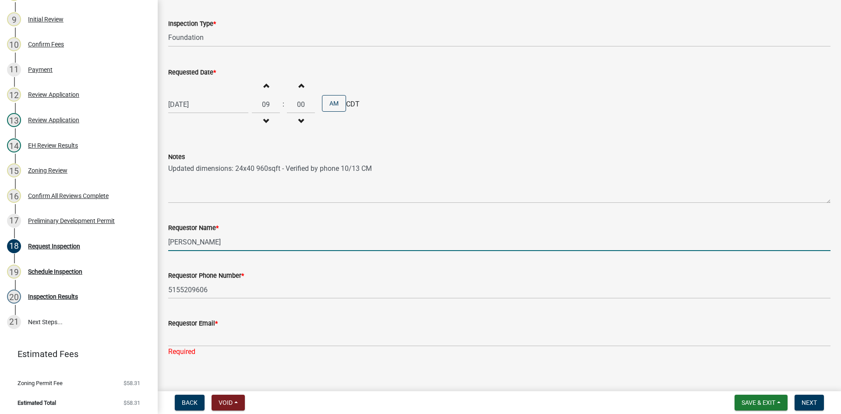
click at [222, 244] on input "[PERSON_NAME]" at bounding box center [499, 242] width 662 height 18
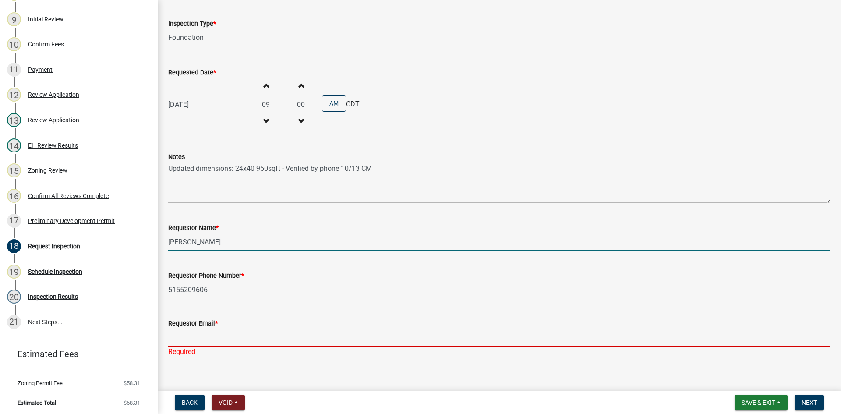
click at [184, 331] on input "Requestor Email *" at bounding box center [499, 338] width 662 height 18
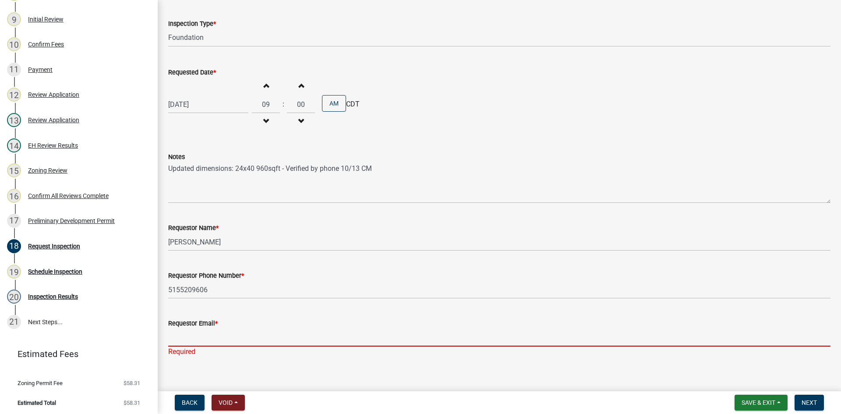
paste input "[EMAIL_ADDRESS][DOMAIN_NAME]"
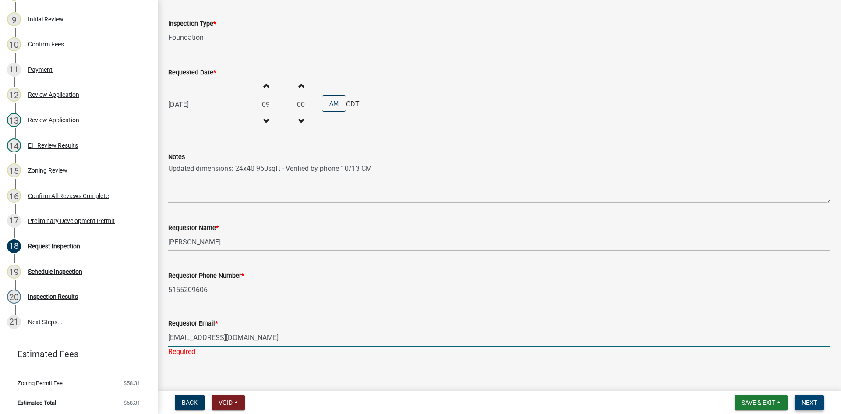
type input "[EMAIL_ADDRESS][DOMAIN_NAME]"
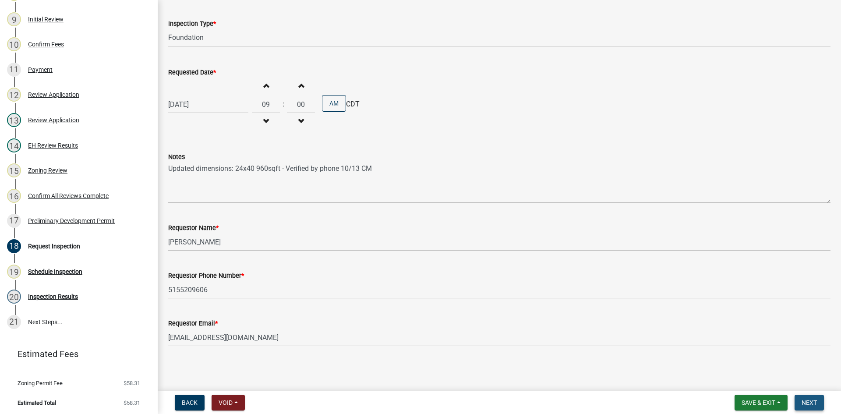
click at [812, 400] on span "Next" at bounding box center [809, 402] width 15 height 7
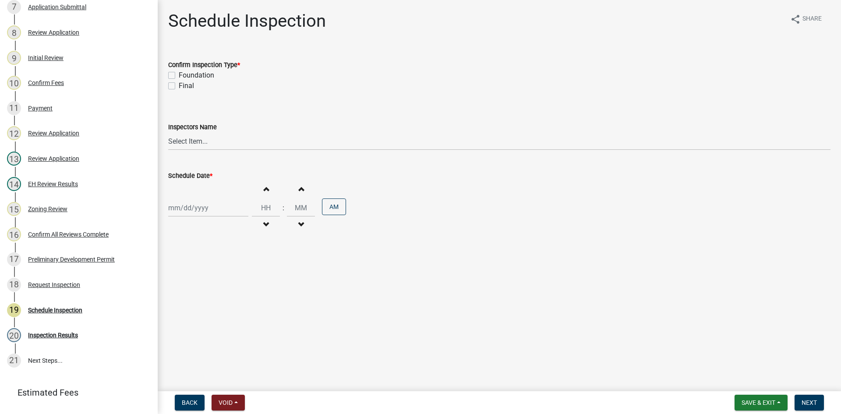
scroll to position [321, 0]
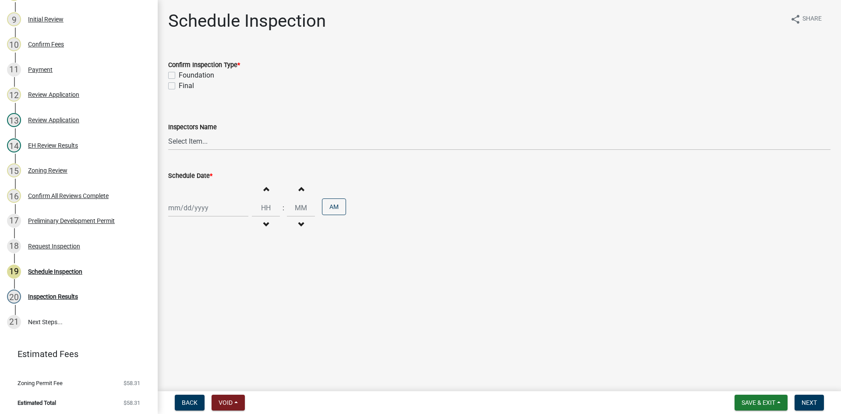
click at [180, 72] on label "Foundation" at bounding box center [196, 75] width 35 height 11
click at [180, 72] on input "Foundation" at bounding box center [182, 73] width 6 height 6
checkbox input "true"
checkbox input "false"
click at [200, 140] on select "Select Item... [EMAIL_ADDRESS][DOMAIN_NAME] ([PERSON_NAME]) [EMAIL_ADDRESS][DOM…" at bounding box center [499, 141] width 662 height 18
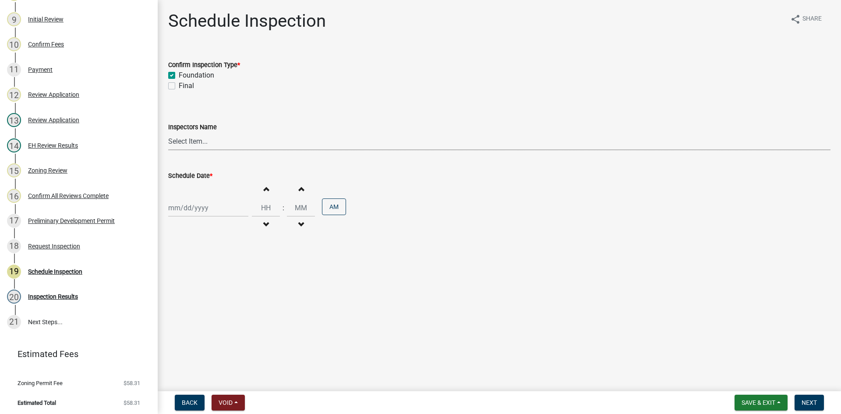
select select "fc7a1477-3abf-4d40-a9a7-6edf5f1c137f"
click at [168, 132] on select "Select Item... [EMAIL_ADDRESS][DOMAIN_NAME] ([PERSON_NAME]) [EMAIL_ADDRESS][DOM…" at bounding box center [499, 141] width 662 height 18
click at [188, 207] on div at bounding box center [208, 208] width 80 height 18
select select "10"
select select "2025"
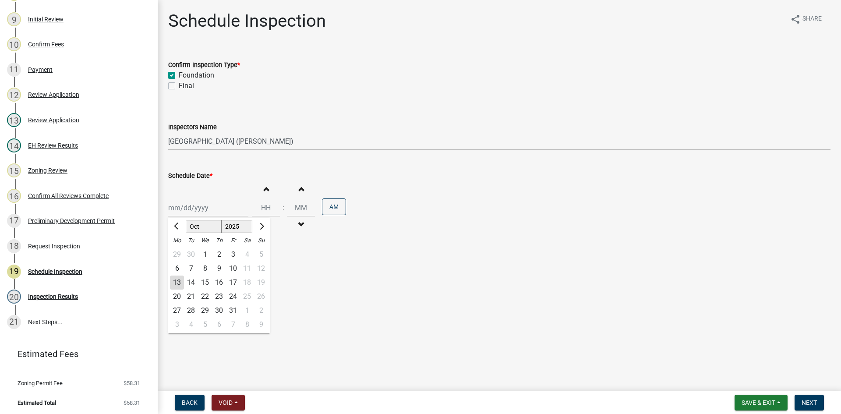
click at [230, 294] on div "24" at bounding box center [233, 297] width 14 height 14
type input "[DATE]"
click at [263, 210] on input "Hours" at bounding box center [266, 208] width 28 height 18
type input "09"
type input "00"
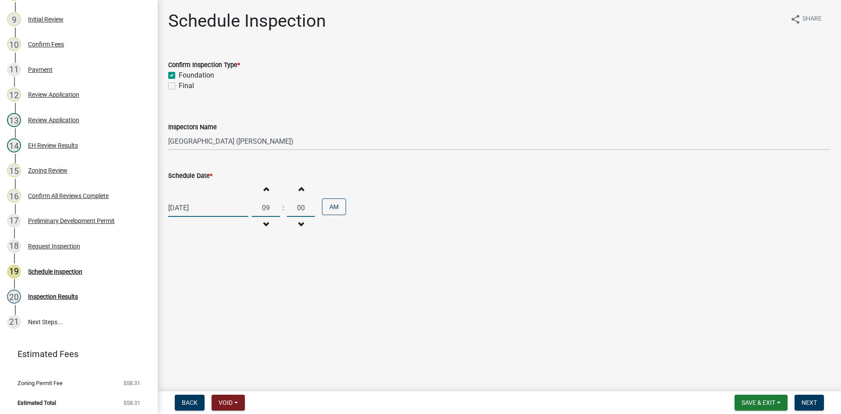
click at [298, 206] on input "00" at bounding box center [301, 208] width 28 height 18
click at [234, 359] on main "Schedule Inspection share Share Confirm Inspection Type * Foundation Final Insp…" at bounding box center [499, 194] width 683 height 388
click at [803, 402] on span "Next" at bounding box center [809, 402] width 15 height 7
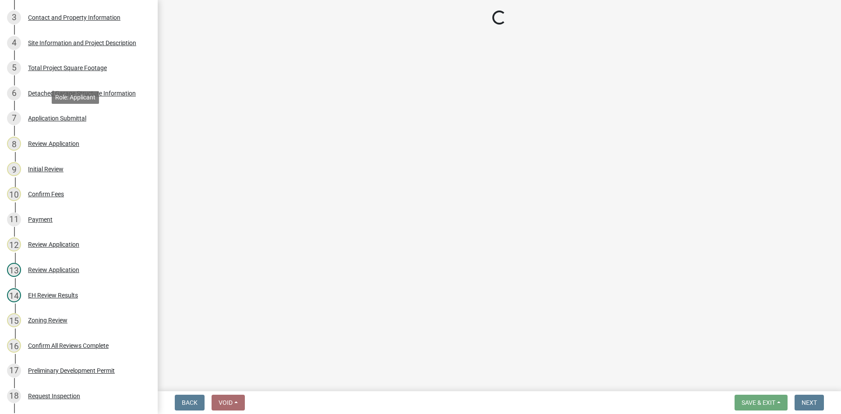
scroll to position [0, 0]
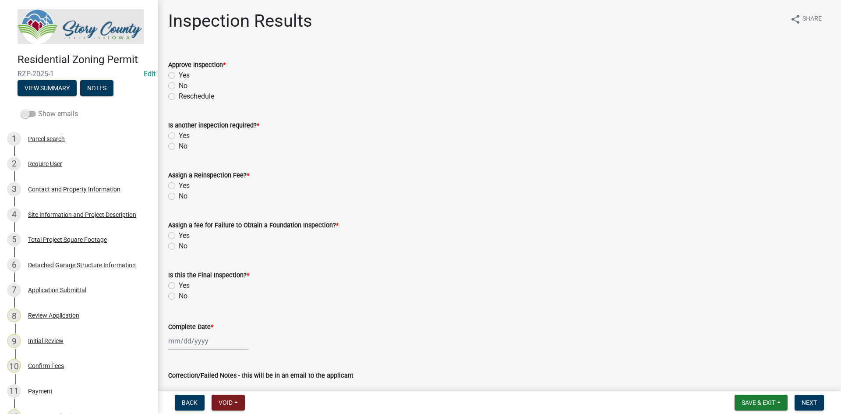
click at [30, 111] on span at bounding box center [28, 114] width 15 height 6
click at [38, 109] on input "Show emails" at bounding box center [38, 109] width 0 height 0
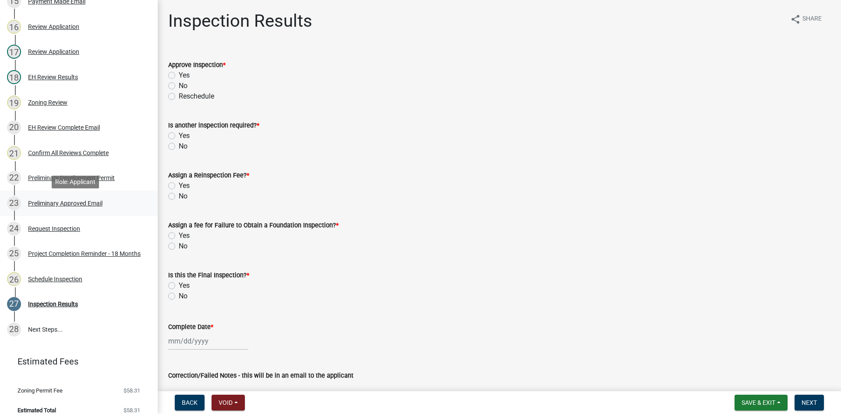
scroll to position [498, 0]
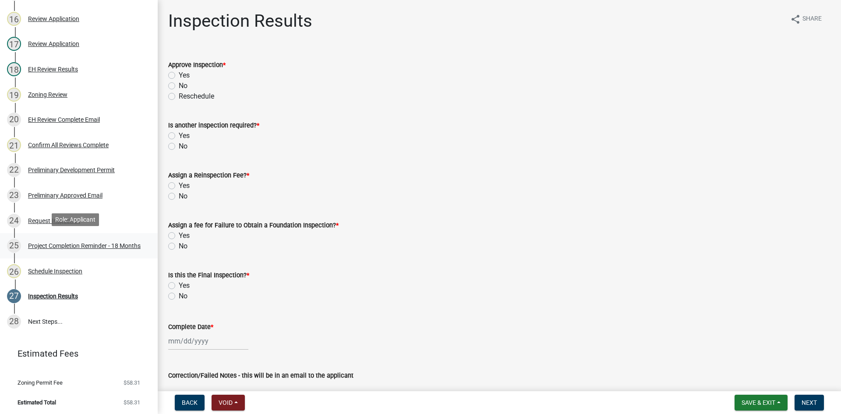
click at [41, 243] on div "Project Completion Reminder - 18 Months" at bounding box center [84, 246] width 113 height 6
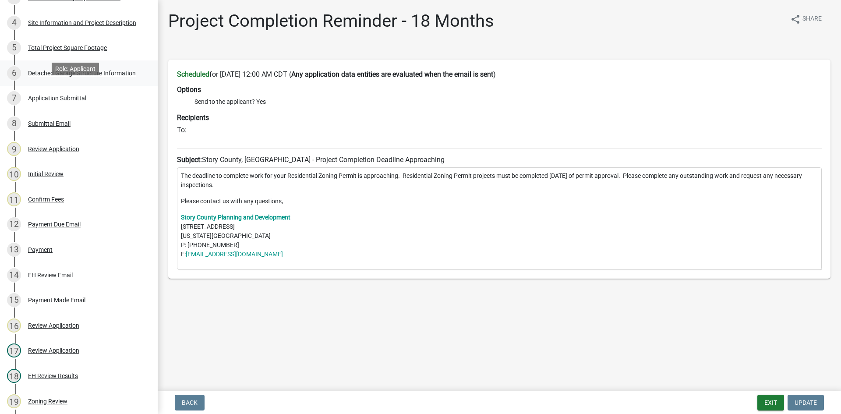
scroll to position [0, 0]
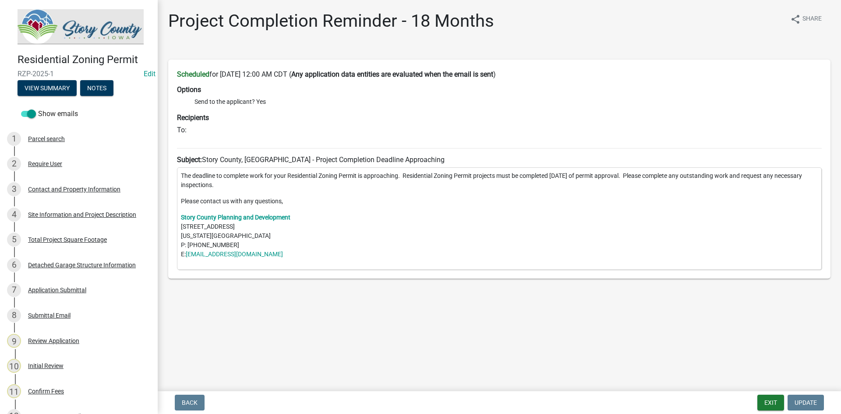
click at [86, 22] on img at bounding box center [81, 26] width 126 height 35
click at [769, 403] on button "Exit" at bounding box center [770, 403] width 27 height 16
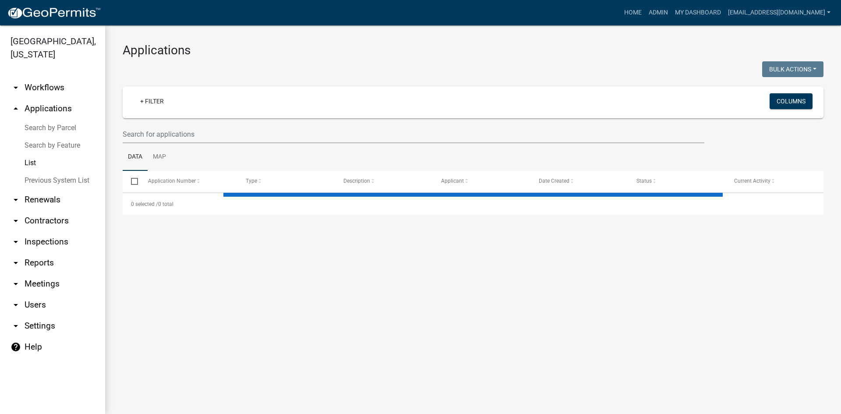
select select "3: 100"
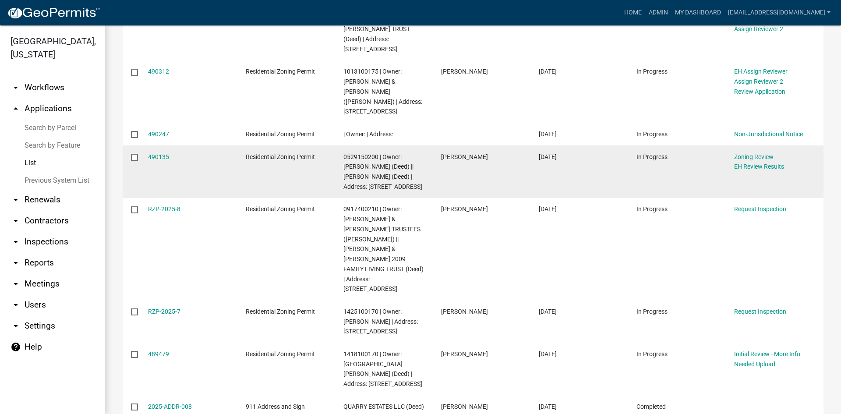
scroll to position [263, 0]
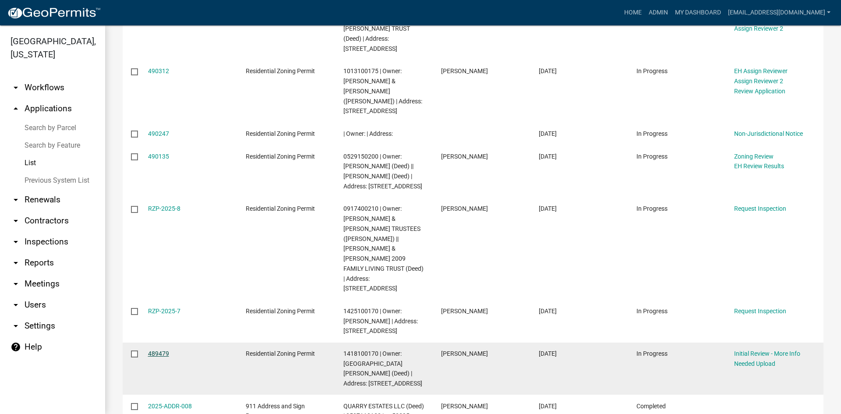
click at [152, 350] on link "489479" at bounding box center [158, 353] width 21 height 7
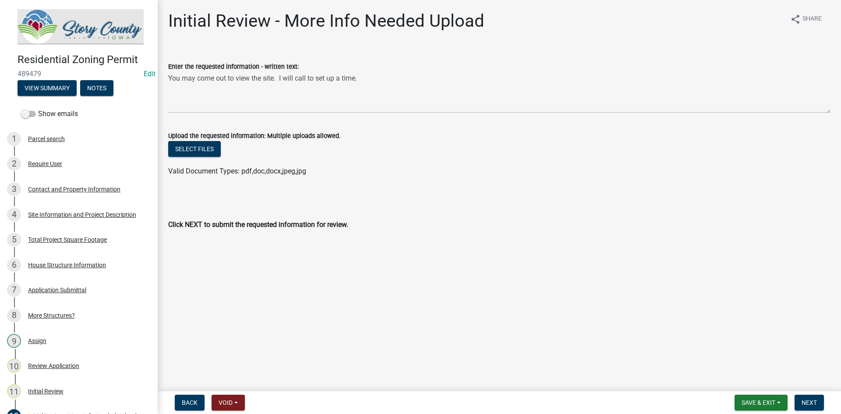
click at [580, 201] on div "Click NEXT to submit the requested information for review." at bounding box center [499, 215] width 662 height 63
click at [81, 239] on div "Total Project Square Footage" at bounding box center [67, 240] width 79 height 6
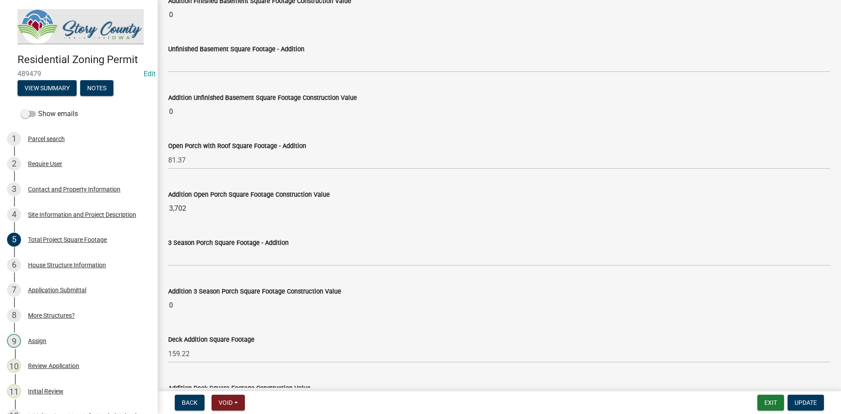
scroll to position [1840, 0]
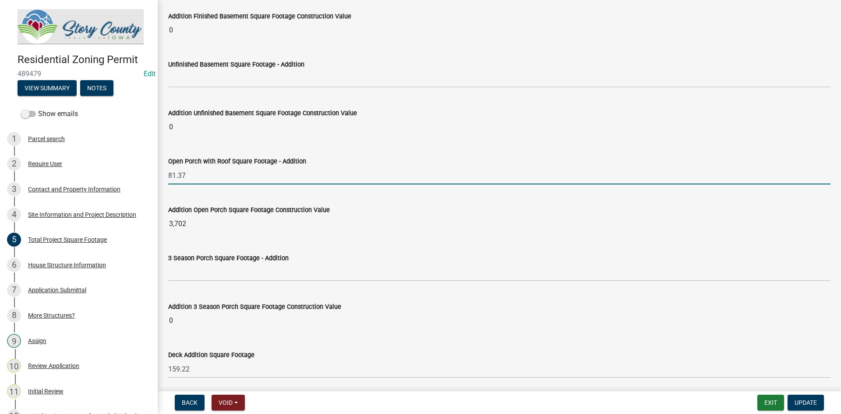
click at [182, 173] on input "81.37" at bounding box center [499, 175] width 662 height 18
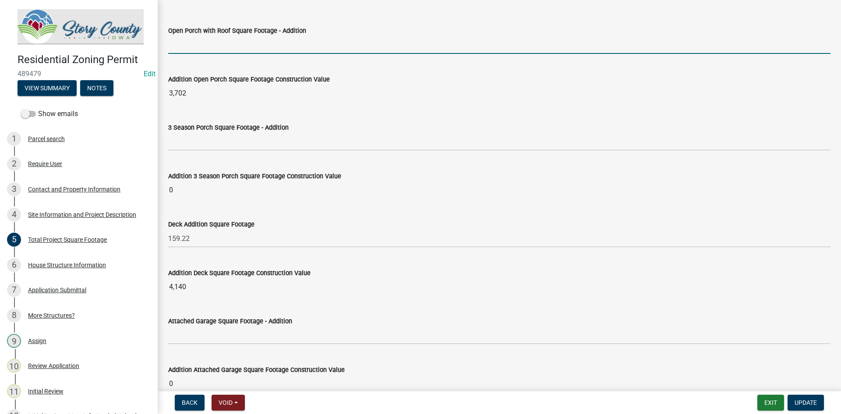
scroll to position [1971, 0]
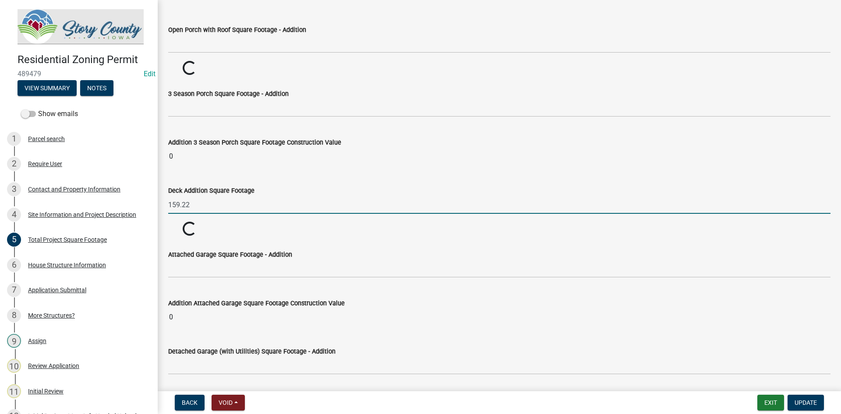
click at [186, 207] on input "159.22" at bounding box center [499, 205] width 662 height 18
click at [187, 207] on input "159.22" at bounding box center [499, 205] width 662 height 18
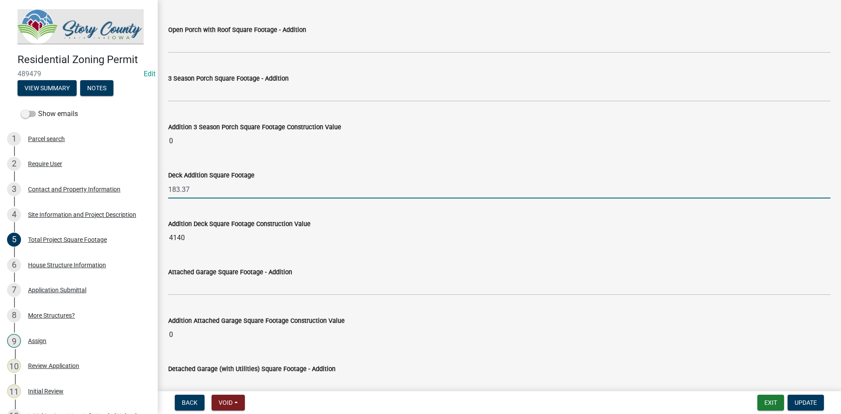
type input "183.37"
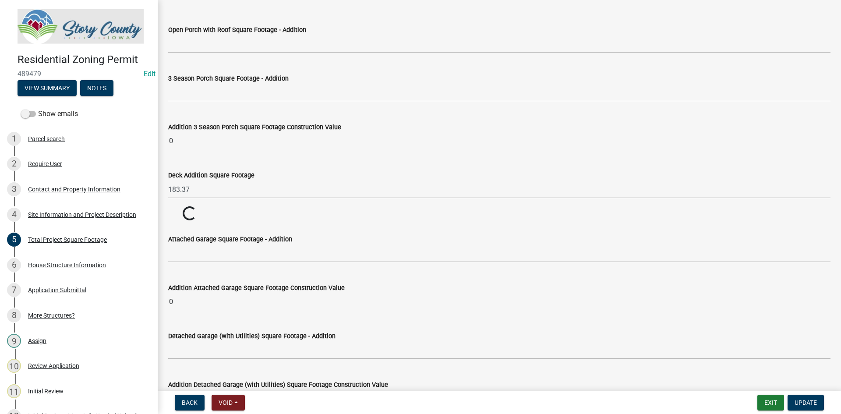
click at [232, 215] on wm-data-entity-input "Addition Deck Square Footage Construction Value Loading... Loading..." at bounding box center [499, 213] width 662 height 15
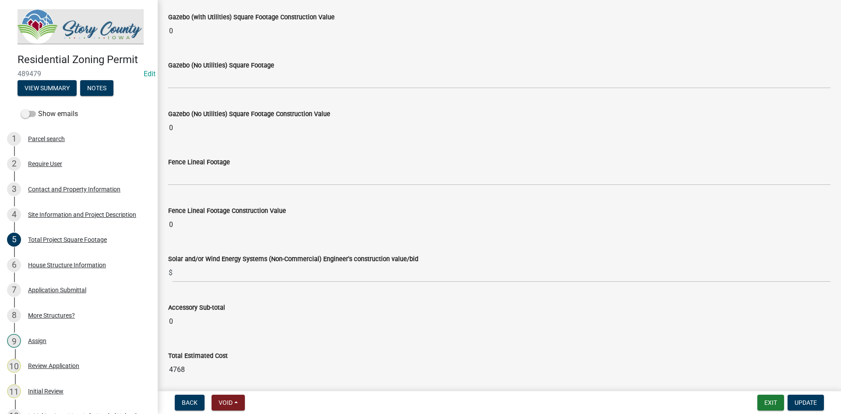
scroll to position [3408, 0]
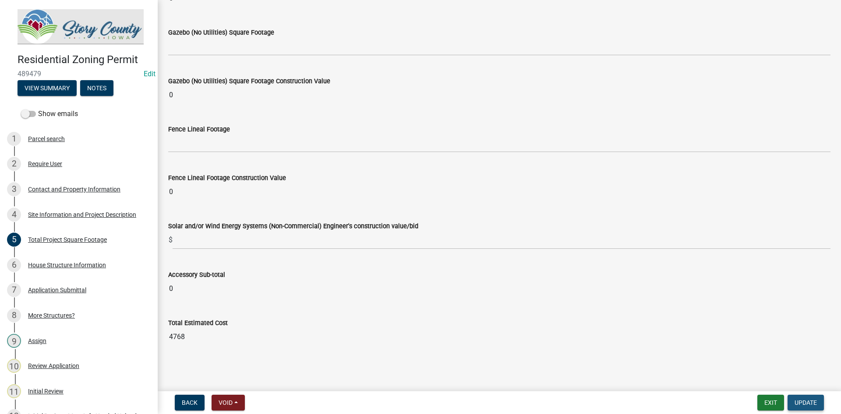
click at [805, 402] on span "Update" at bounding box center [806, 402] width 22 height 7
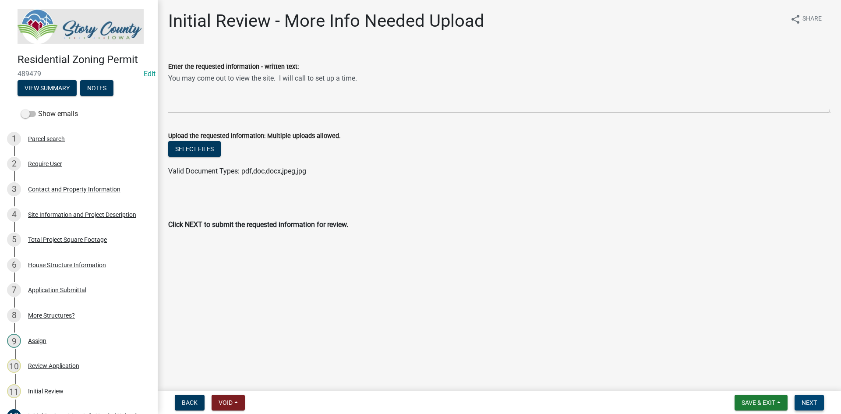
click at [809, 399] on span "Next" at bounding box center [809, 402] width 15 height 7
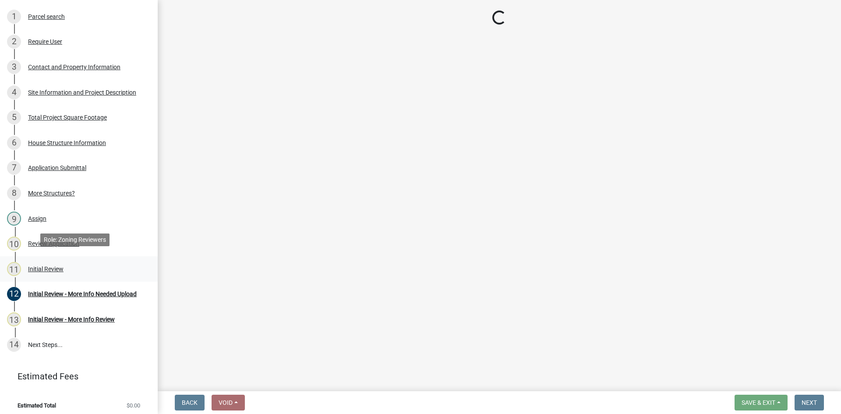
scroll to position [125, 0]
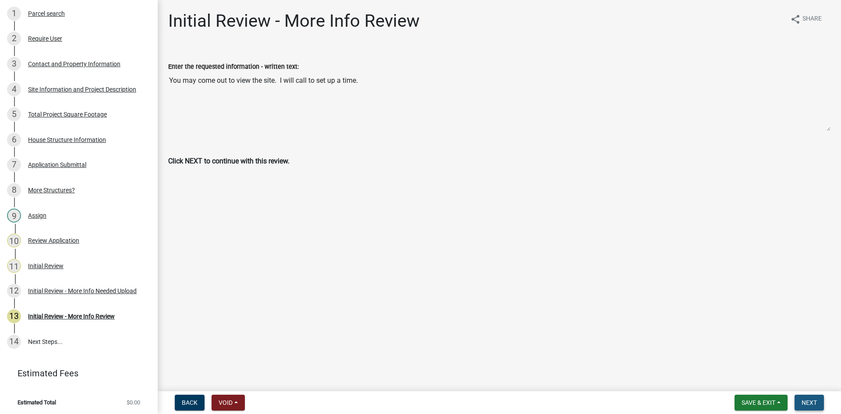
click at [806, 397] on button "Next" at bounding box center [809, 403] width 29 height 16
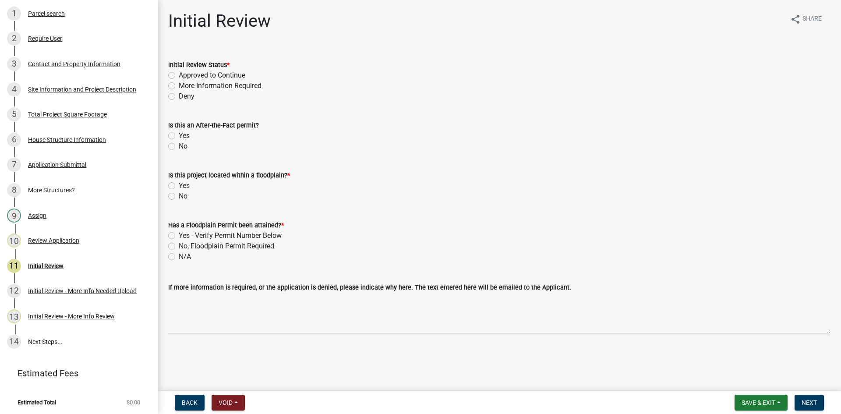
click at [202, 74] on label "Approved to Continue" at bounding box center [212, 75] width 67 height 11
click at [184, 74] on input "Approved to Continue" at bounding box center [182, 73] width 6 height 6
radio input "true"
click at [179, 134] on label "Yes" at bounding box center [184, 136] width 11 height 11
click at [179, 134] on input "Yes" at bounding box center [182, 134] width 6 height 6
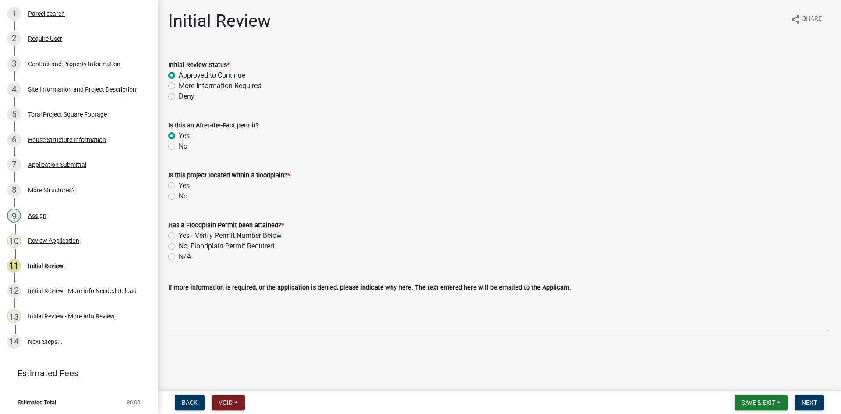
radio input "true"
click at [180, 195] on label "No" at bounding box center [183, 196] width 9 height 11
click at [180, 195] on input "No" at bounding box center [182, 194] width 6 height 6
radio input "true"
click at [187, 257] on label "N/A" at bounding box center [185, 256] width 12 height 11
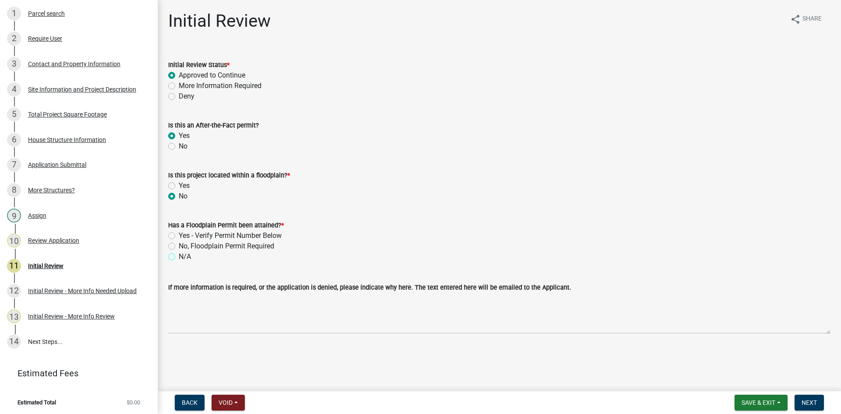
click at [184, 257] on input "N/A" at bounding box center [182, 254] width 6 height 6
radio input "true"
click at [813, 400] on span "Next" at bounding box center [809, 402] width 15 height 7
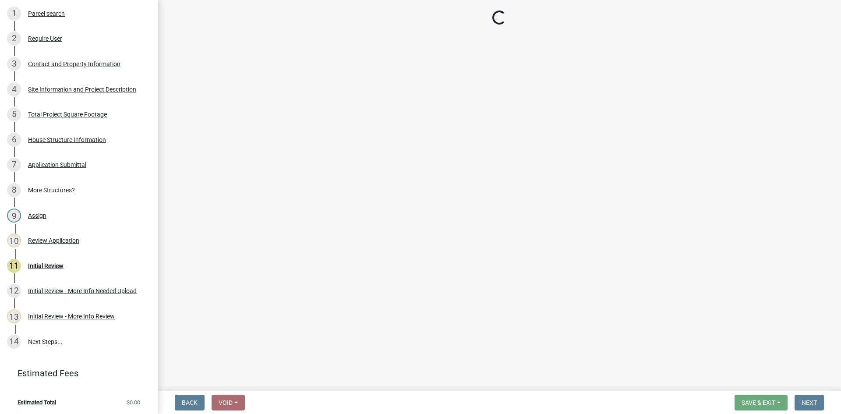
scroll to position [302, 0]
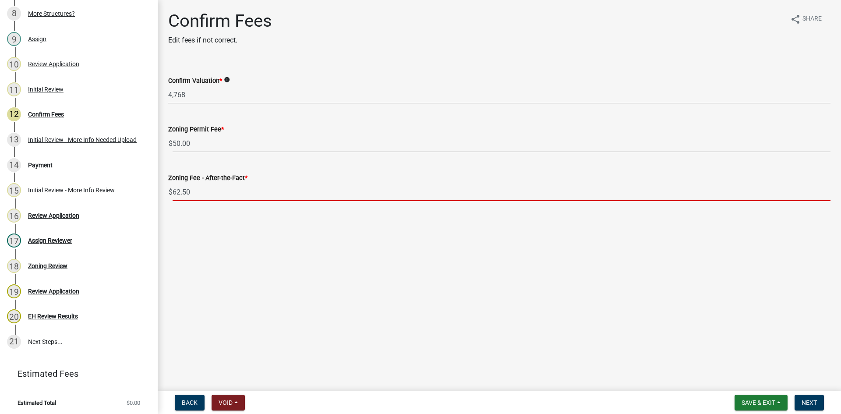
click at [208, 194] on input "62.50" at bounding box center [502, 192] width 658 height 18
drag, startPoint x: 196, startPoint y: 191, endPoint x: 168, endPoint y: 189, distance: 28.6
click at [168, 189] on div "Zoning Fee - After-the-Fact * $ 62.50" at bounding box center [499, 180] width 675 height 41
click at [811, 398] on button "Next" at bounding box center [809, 403] width 29 height 16
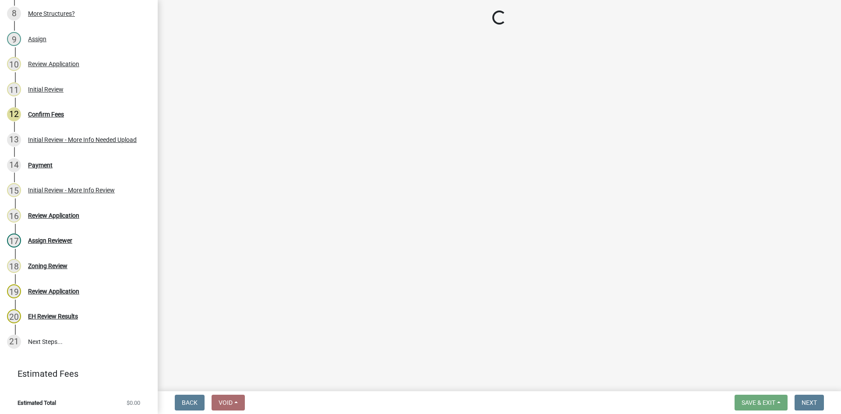
select select "3: 3"
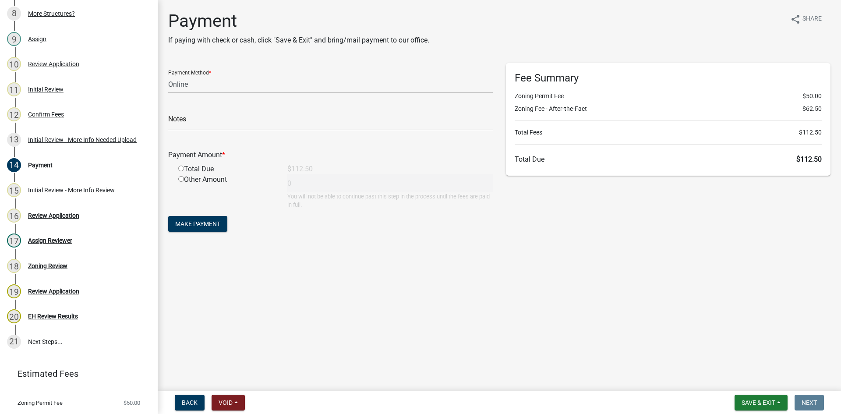
click at [180, 167] on input "radio" at bounding box center [181, 169] width 6 height 6
radio input "true"
type input "112.5"
click at [193, 166] on div "Total Due" at bounding box center [226, 169] width 109 height 11
click at [182, 170] on input "radio" at bounding box center [181, 169] width 6 height 6
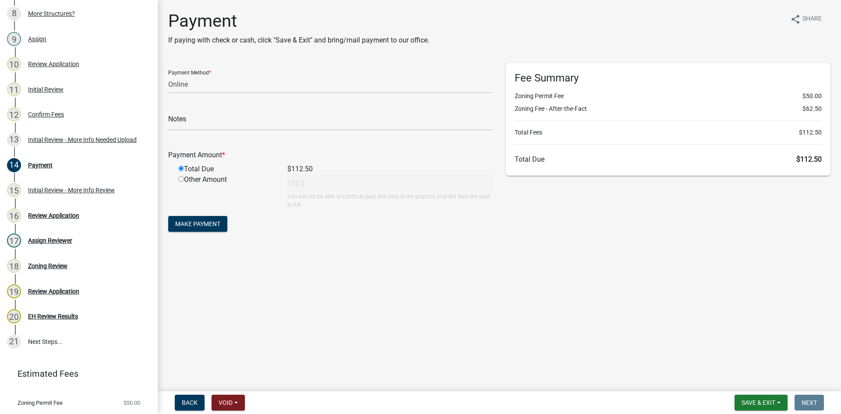
click at [170, 176] on div "Payment Amount * Total Due $112.50 Other Amount 112.5 You will not be able to c…" at bounding box center [330, 173] width 325 height 71
click at [763, 403] on span "Save & Exit" at bounding box center [759, 402] width 34 height 7
click at [745, 376] on button "Save & Exit" at bounding box center [752, 379] width 70 height 21
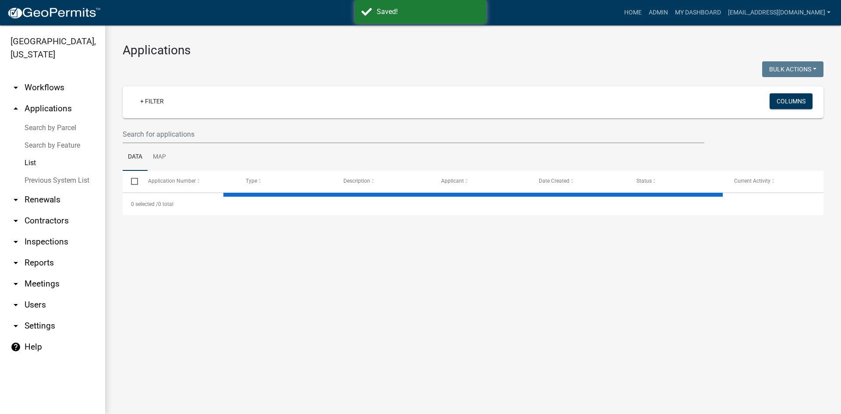
select select "3: 100"
